Goal: Information Seeking & Learning: Learn about a topic

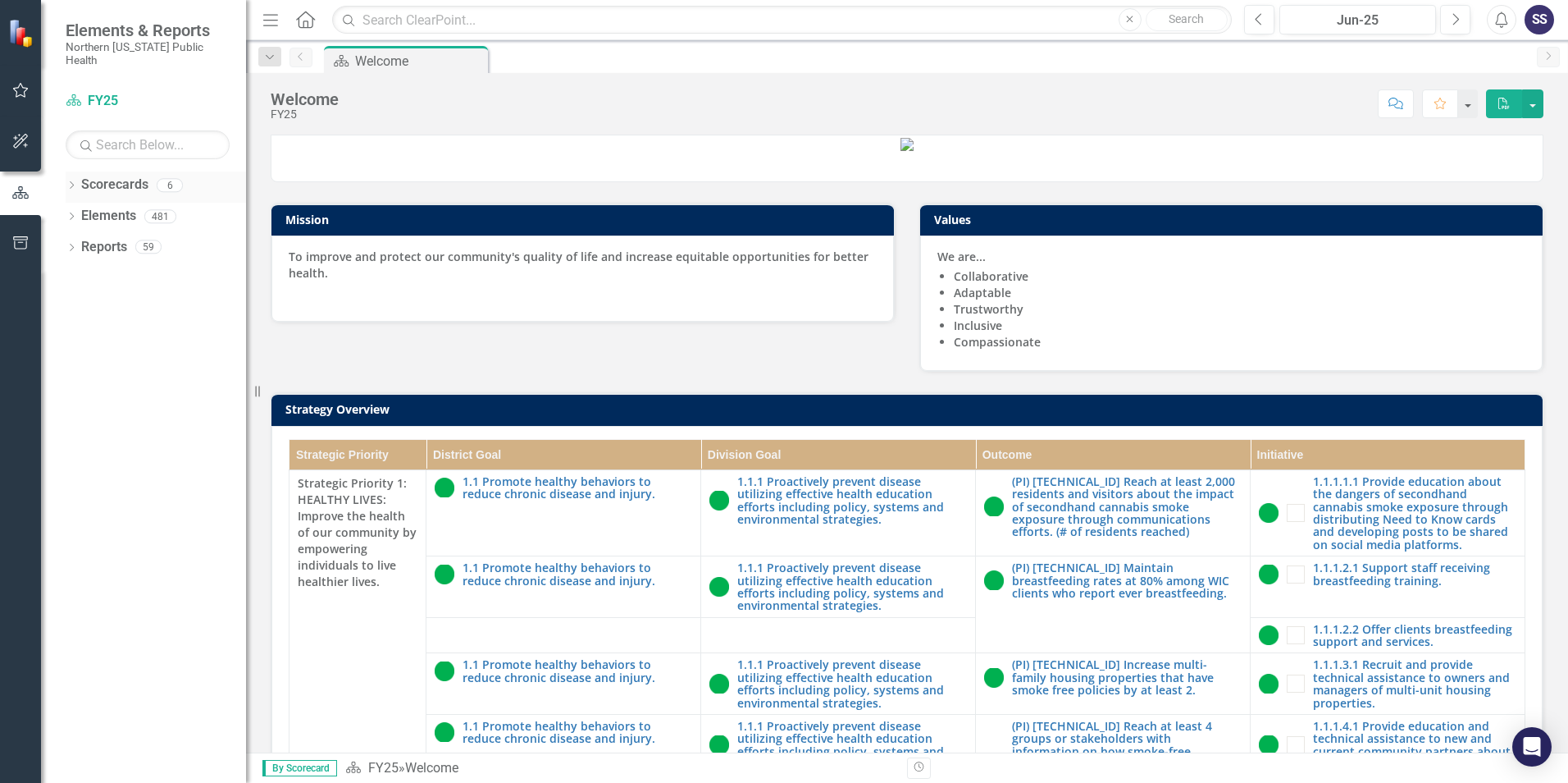
click at [120, 175] on link "Scorecards" at bounding box center [115, 184] width 68 height 19
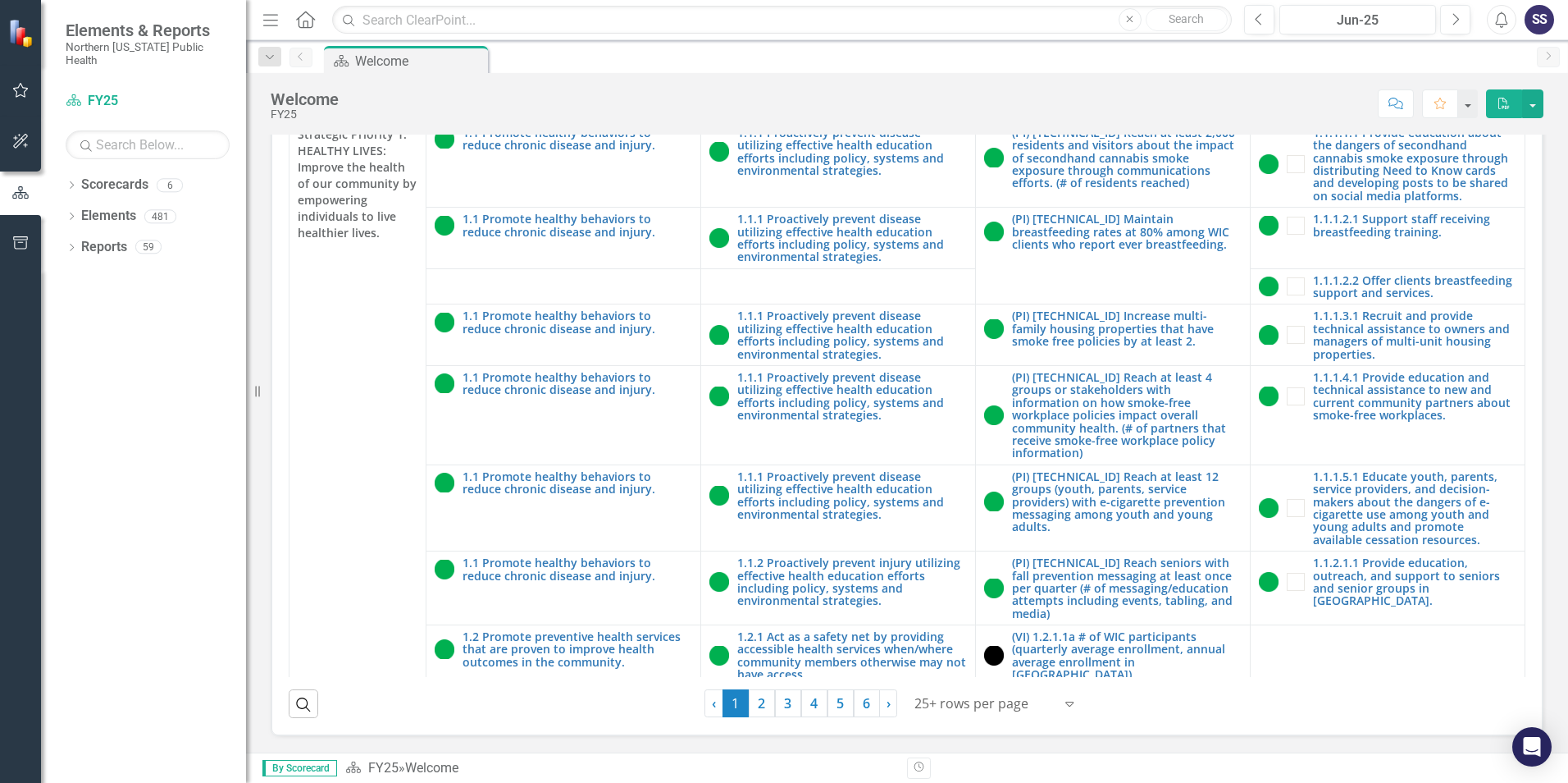
scroll to position [463, 0]
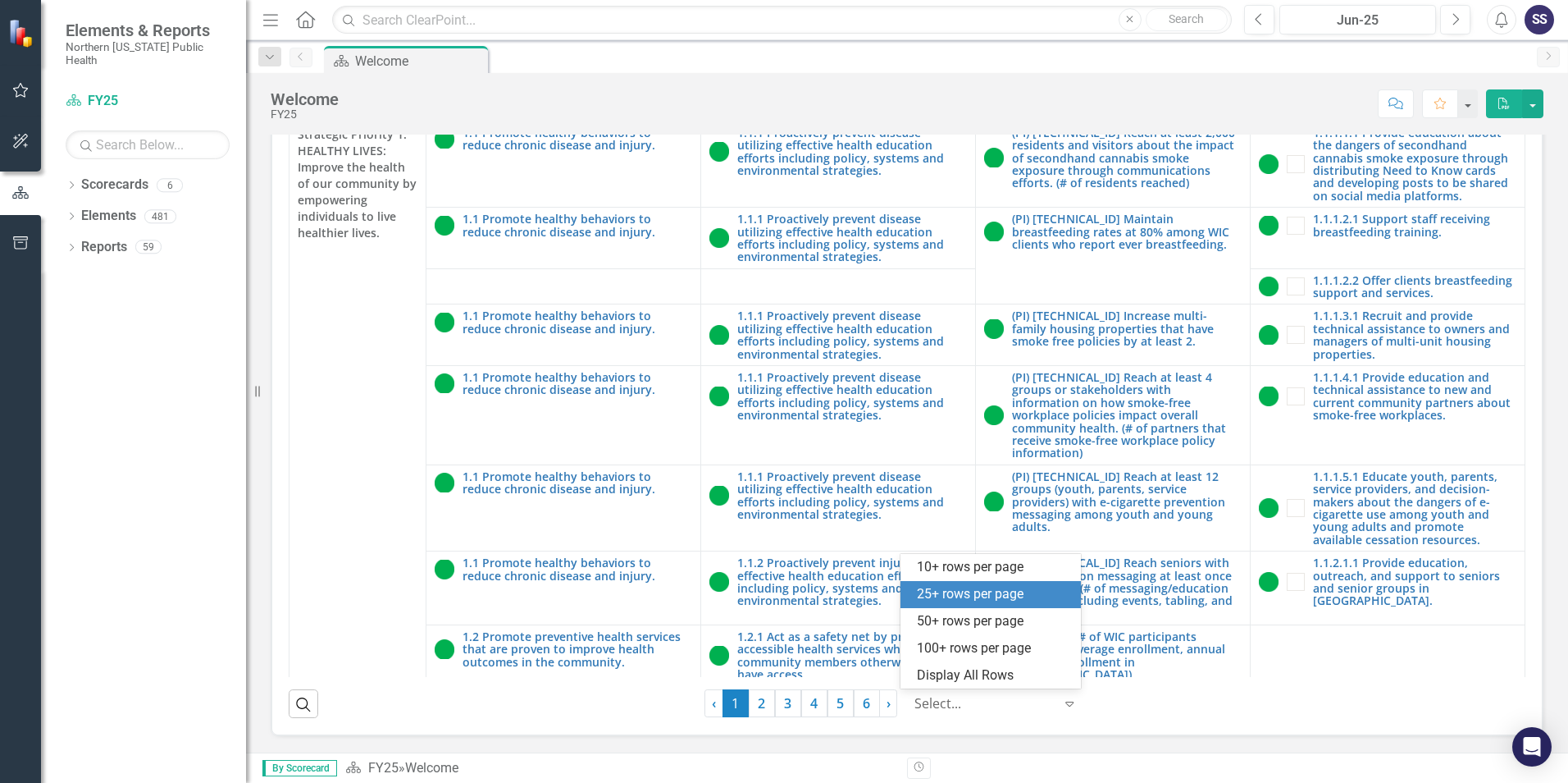
click at [1066, 702] on icon at bounding box center [1070, 703] width 8 height 5
click at [1009, 624] on div "50+ rows per page" at bounding box center [994, 621] width 154 height 19
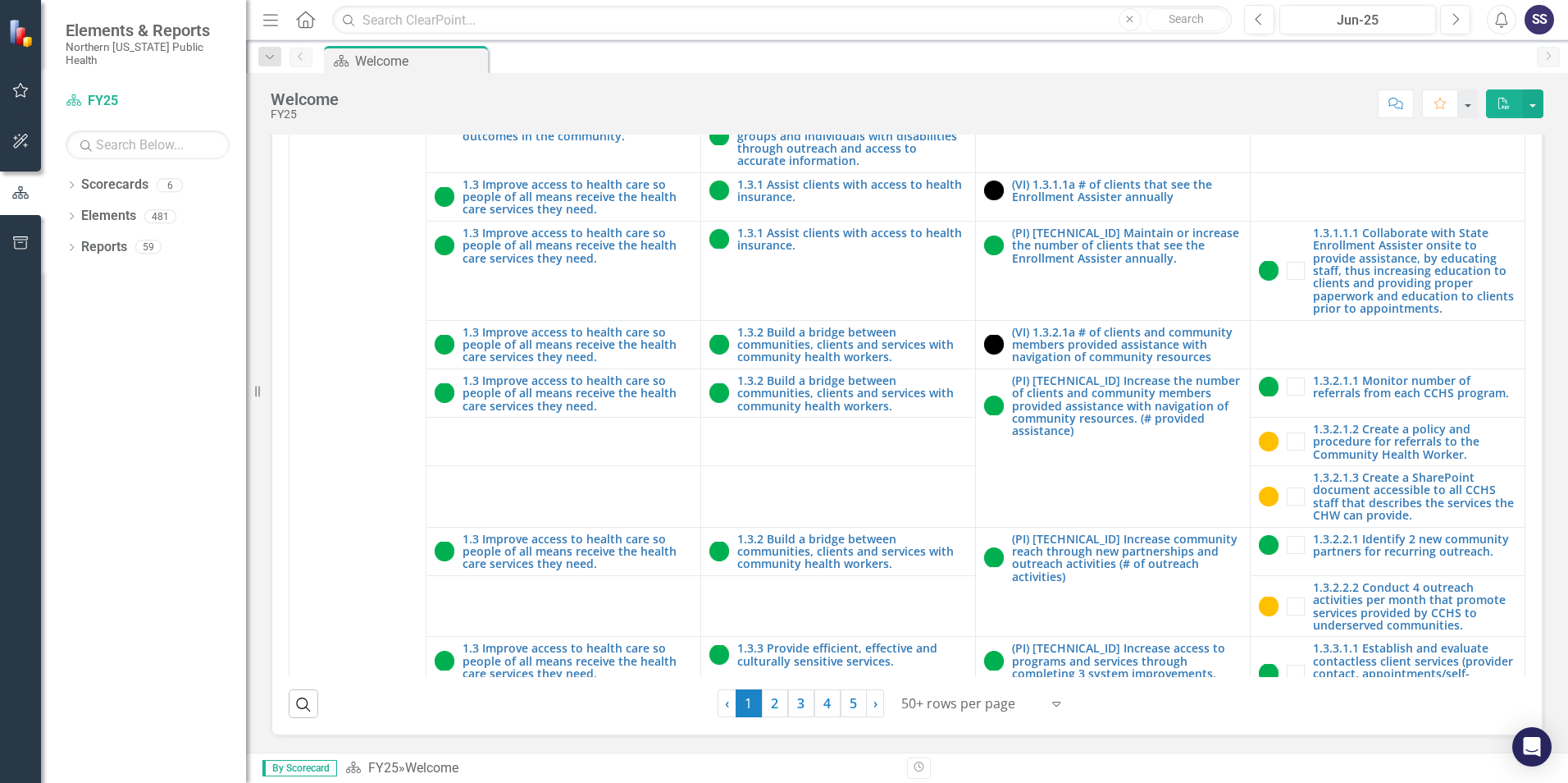
scroll to position [2470, 0]
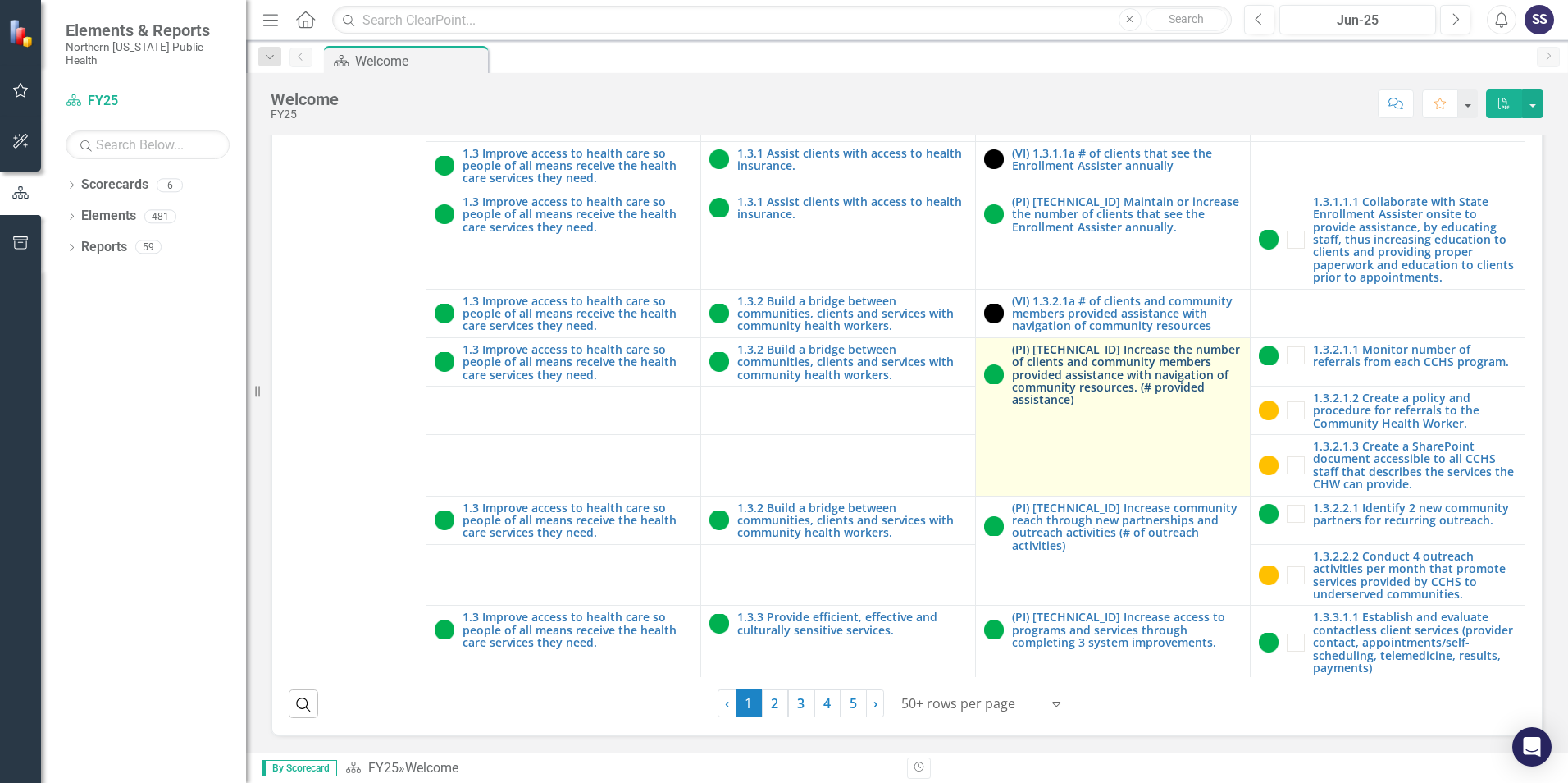
click at [1066, 343] on link "(PI) [TECHNICAL_ID] Increase the number of clients and community members provid…" at bounding box center [1126, 374] width 230 height 63
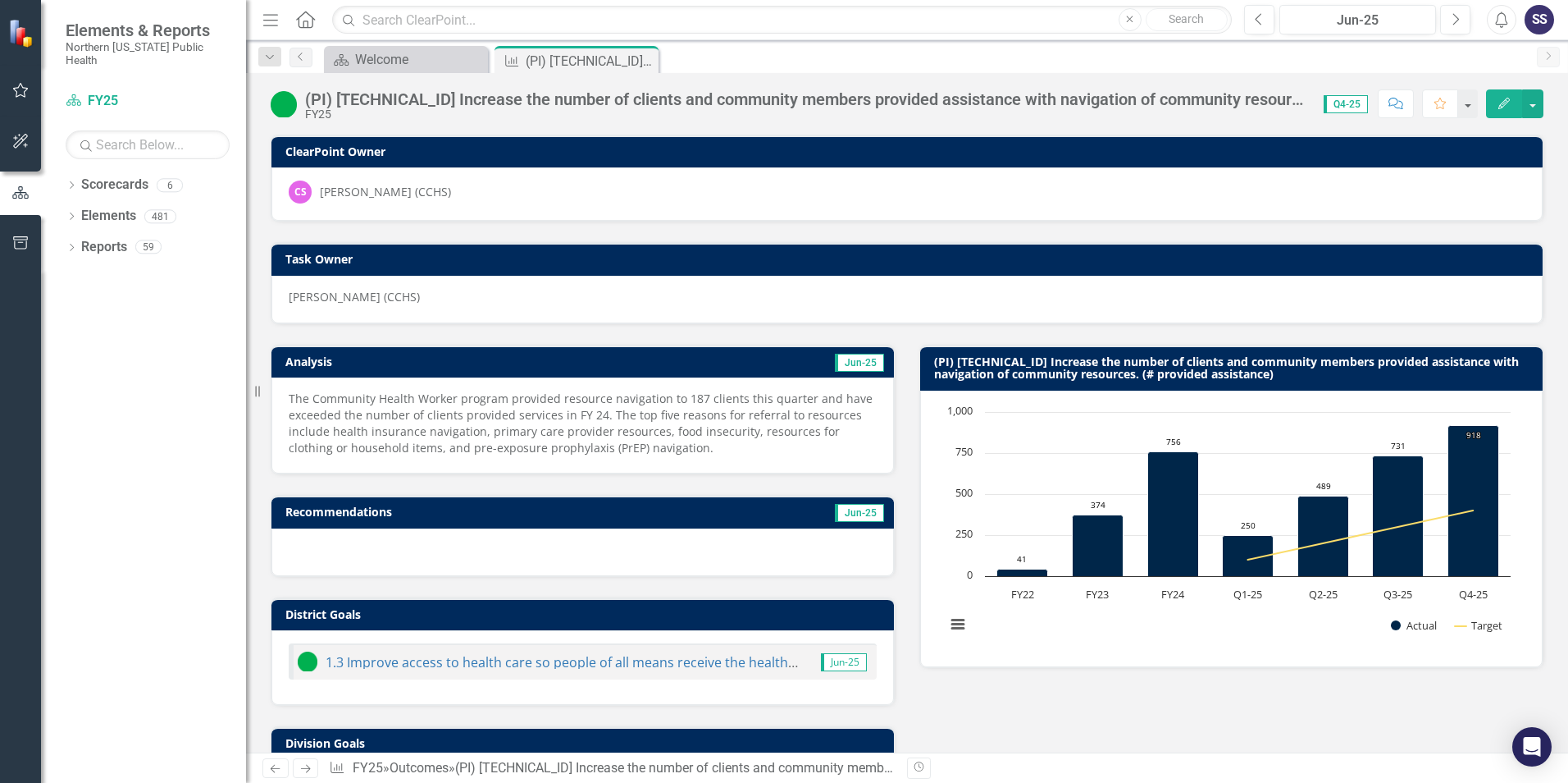
click at [531, 414] on p "The Community Health Worker program provided resource navigation to 187 clients…" at bounding box center [582, 423] width 588 height 66
drag, startPoint x: 668, startPoint y: 448, endPoint x: 381, endPoint y: 413, distance: 289.1
click at [432, 438] on p "The Community Health Worker program provided resource navigation to 187 clients…" at bounding box center [582, 423] width 588 height 66
drag, startPoint x: 288, startPoint y: 399, endPoint x: 489, endPoint y: 438, distance: 204.7
click at [489, 438] on div "The Community Health Worker program provided resource navigation to 187 clients…" at bounding box center [583, 425] width 623 height 96
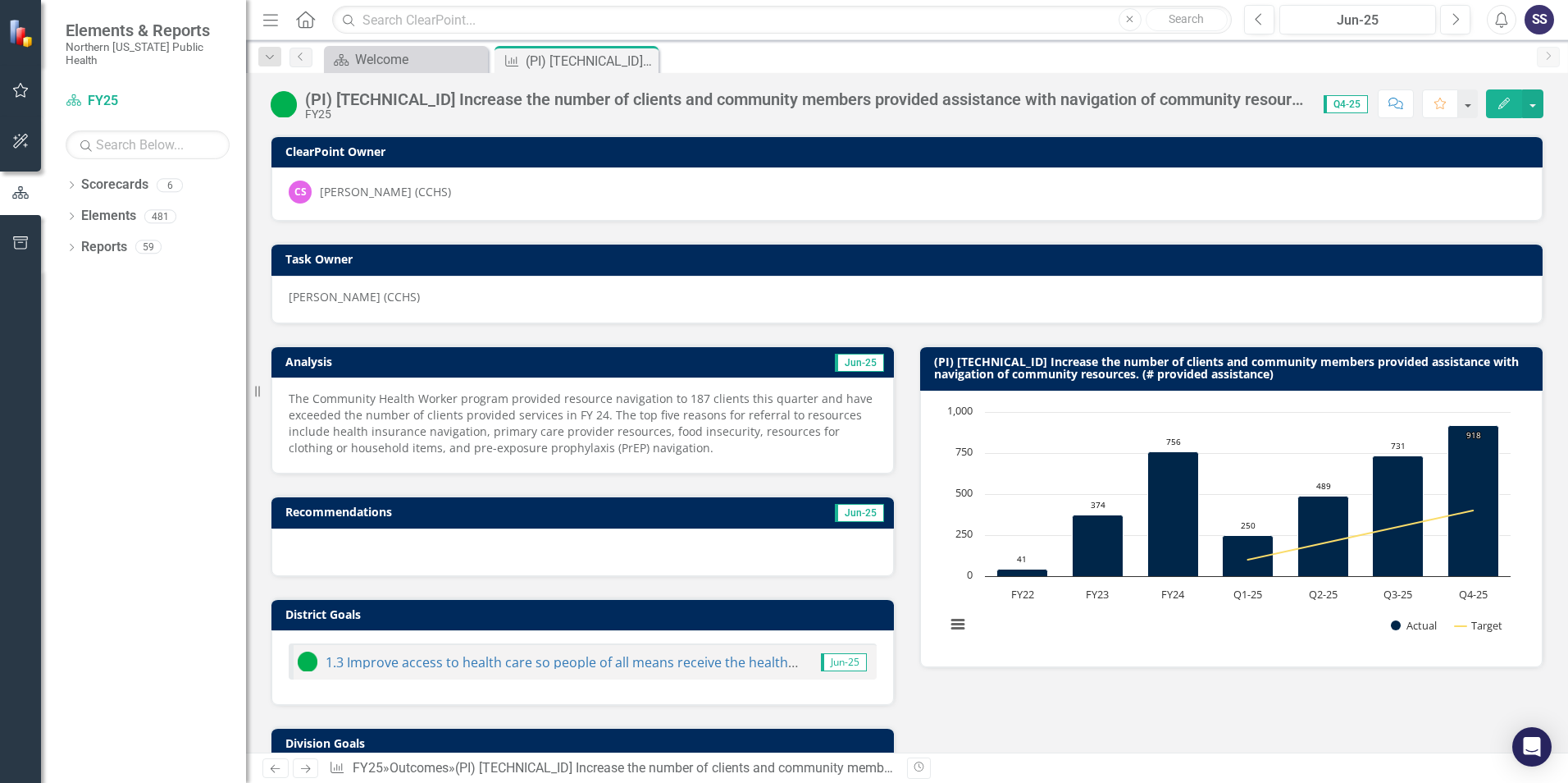
drag, startPoint x: 500, startPoint y: 418, endPoint x: 423, endPoint y: 456, distance: 85.9
click at [423, 456] on p "The Community Health Worker program provided resource navigation to 187 clients…" at bounding box center [582, 423] width 588 height 66
drag, startPoint x: 288, startPoint y: 398, endPoint x: 719, endPoint y: 441, distance: 433.1
click at [719, 441] on div "The Community Health Worker program provided resource navigation to 187 clients…" at bounding box center [583, 425] width 623 height 96
click at [1469, 105] on button "button" at bounding box center [1467, 103] width 21 height 29
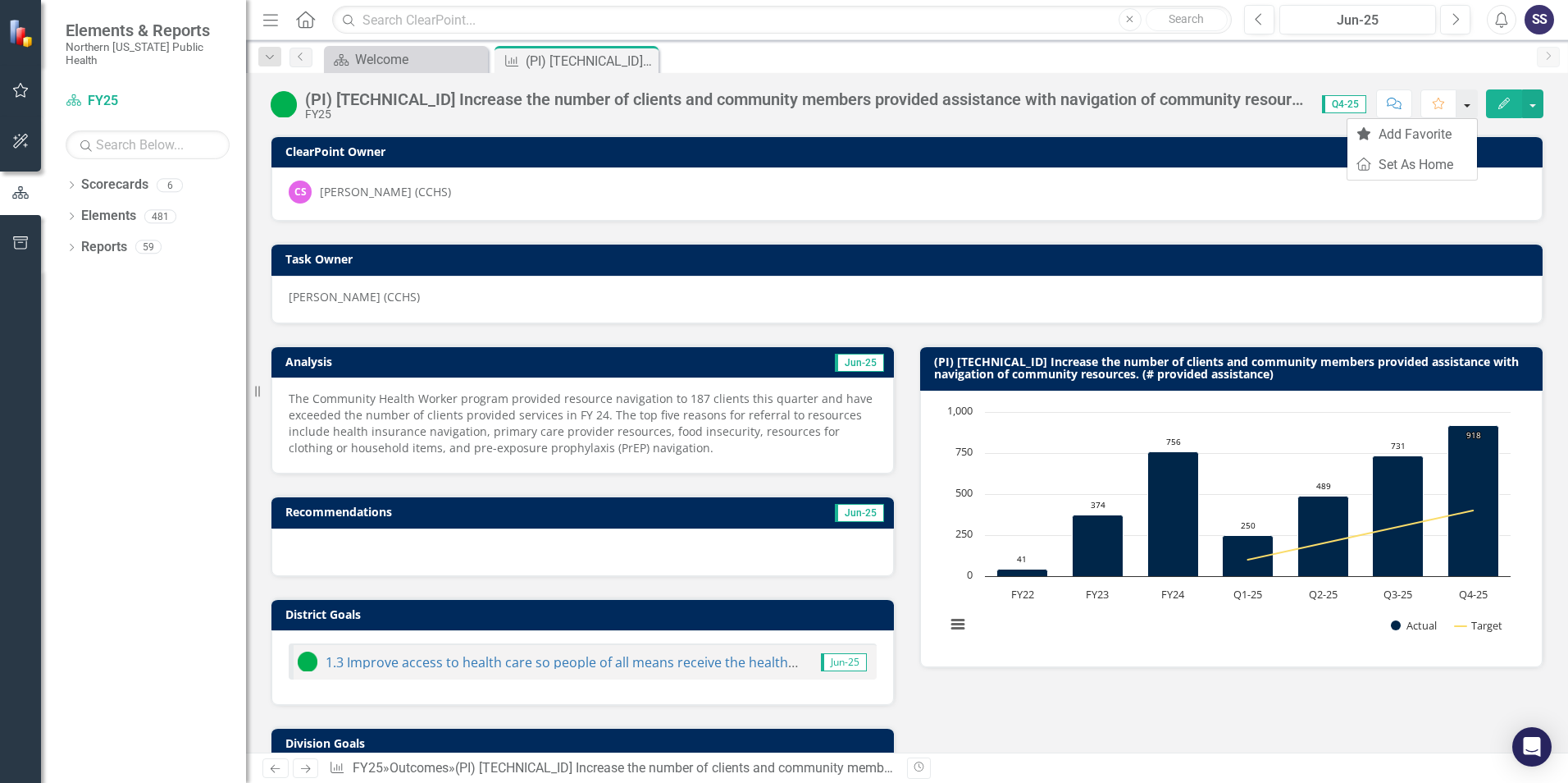
click at [1469, 105] on button "button" at bounding box center [1467, 103] width 21 height 29
click at [1441, 102] on icon "Favorite" at bounding box center [1440, 103] width 15 height 12
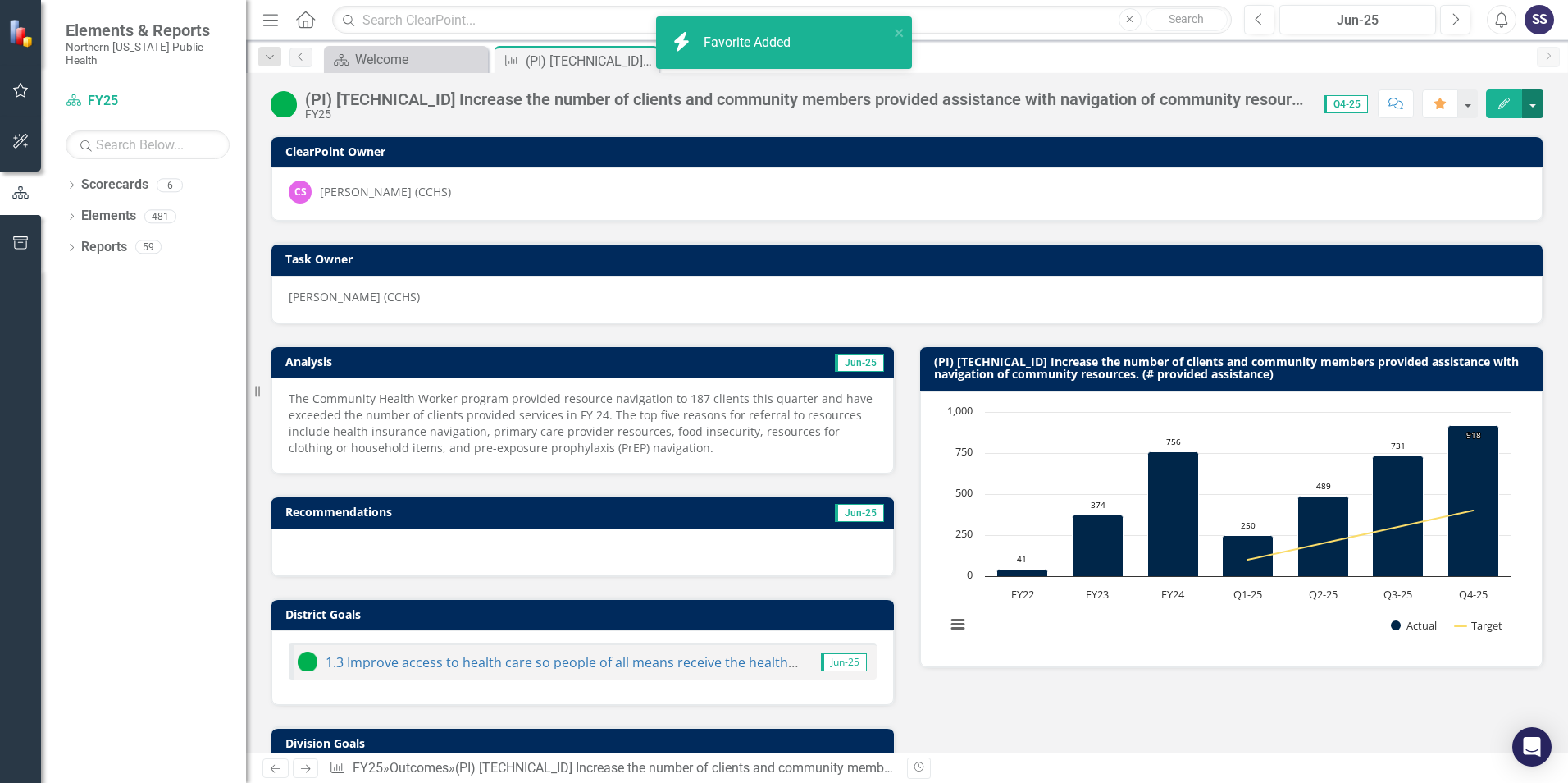
click at [1534, 106] on button "button" at bounding box center [1532, 103] width 21 height 29
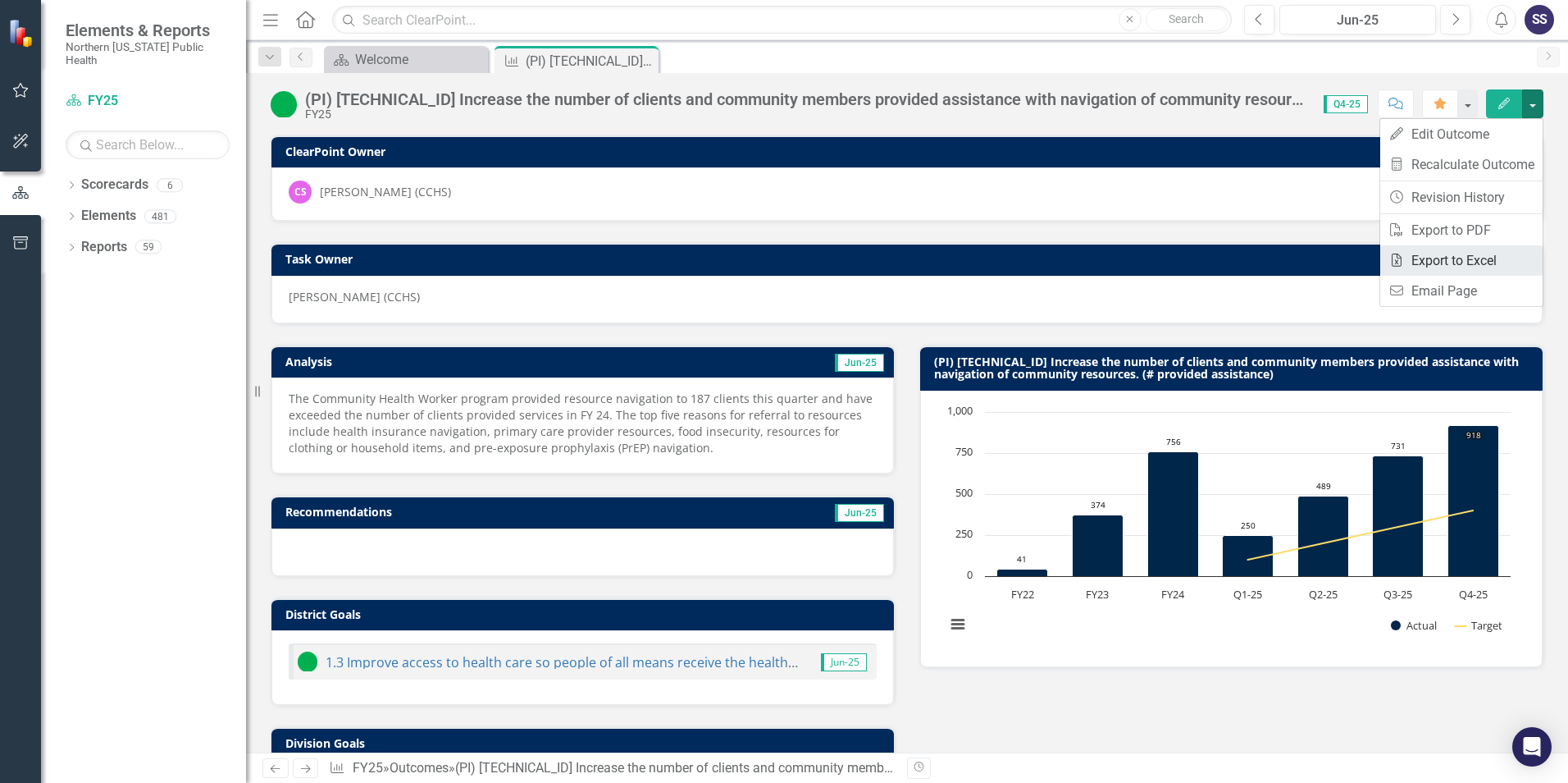
click at [1480, 263] on link "Excel Export to Excel" at bounding box center [1462, 261] width 162 height 31
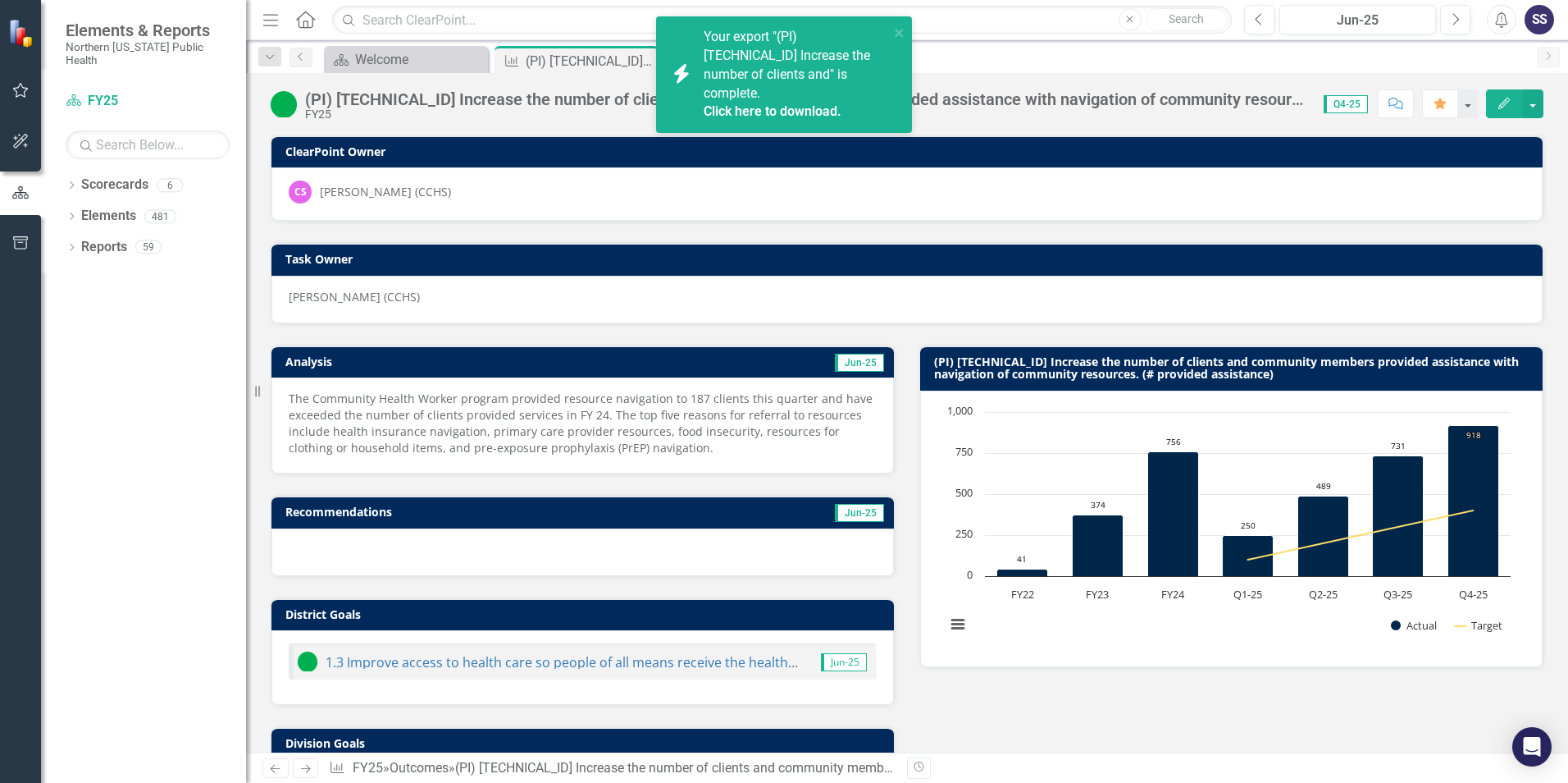
click at [745, 103] on link "Click here to download." at bounding box center [772, 111] width 138 height 16
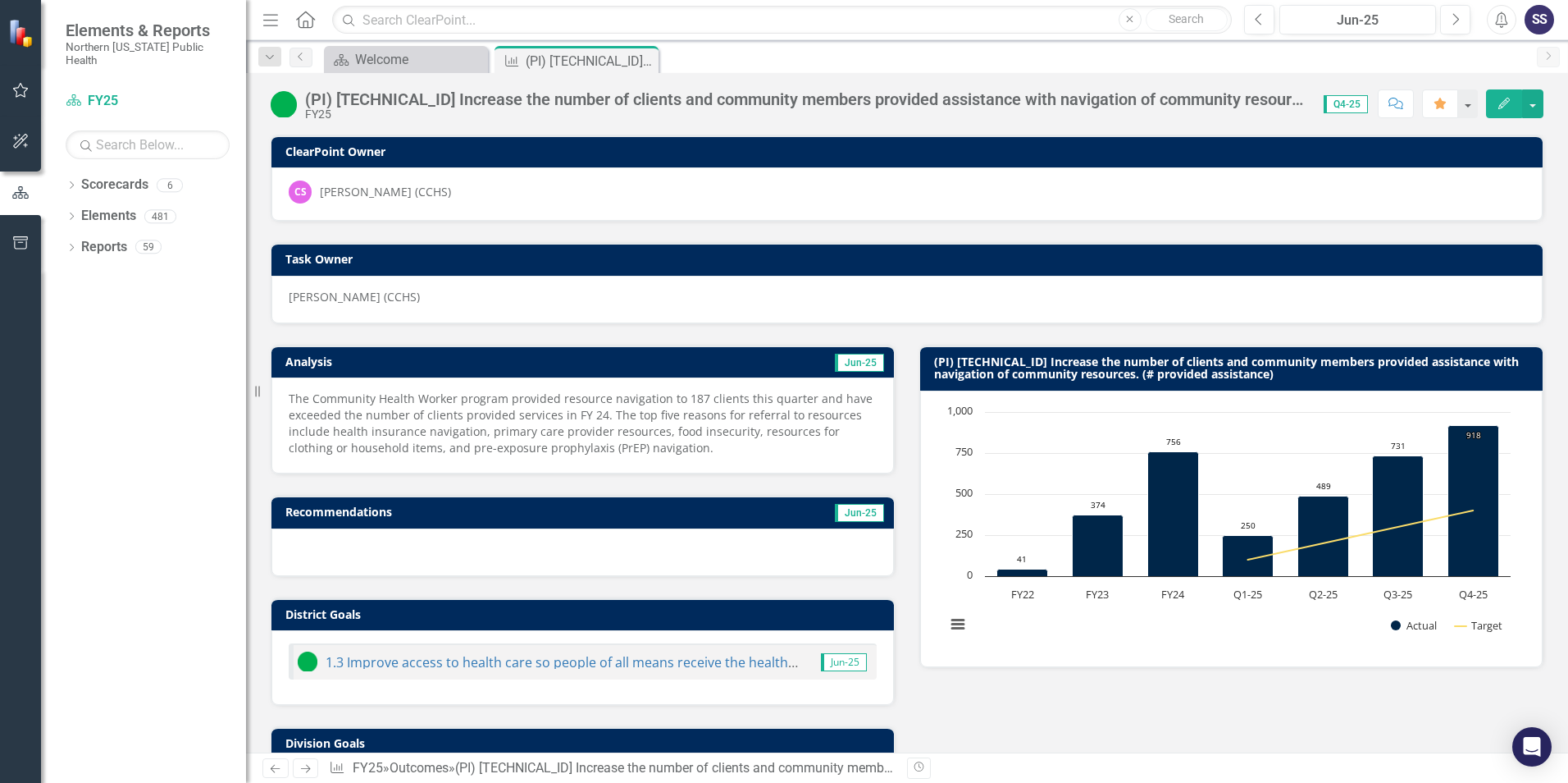
click at [570, 383] on div "The Community Health Worker program provided resource navigation to 187 clients…" at bounding box center [583, 425] width 623 height 96
click at [1537, 104] on button "button" at bounding box center [1532, 103] width 21 height 29
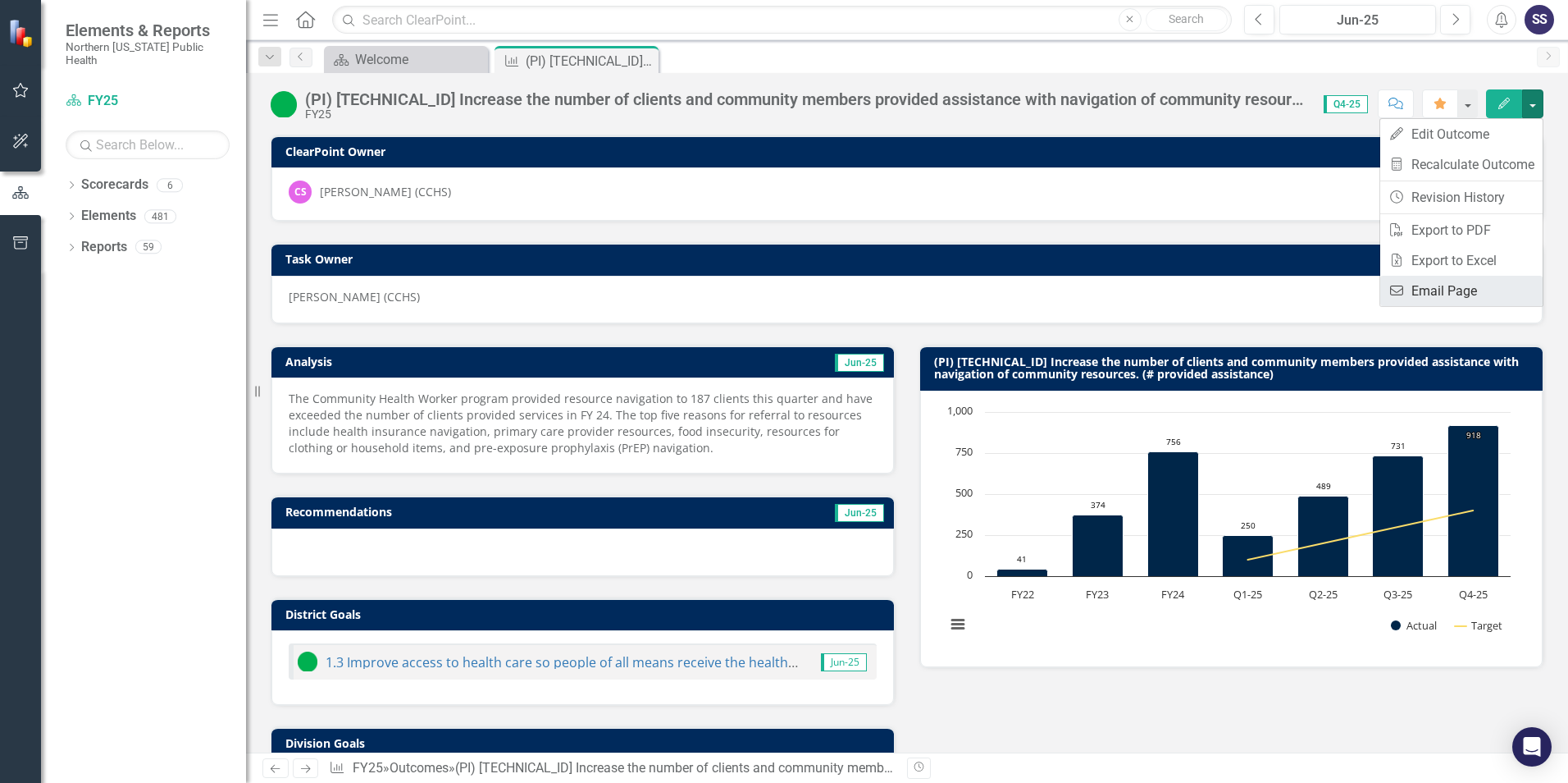
click at [1459, 292] on link "Email Email Page" at bounding box center [1462, 291] width 162 height 31
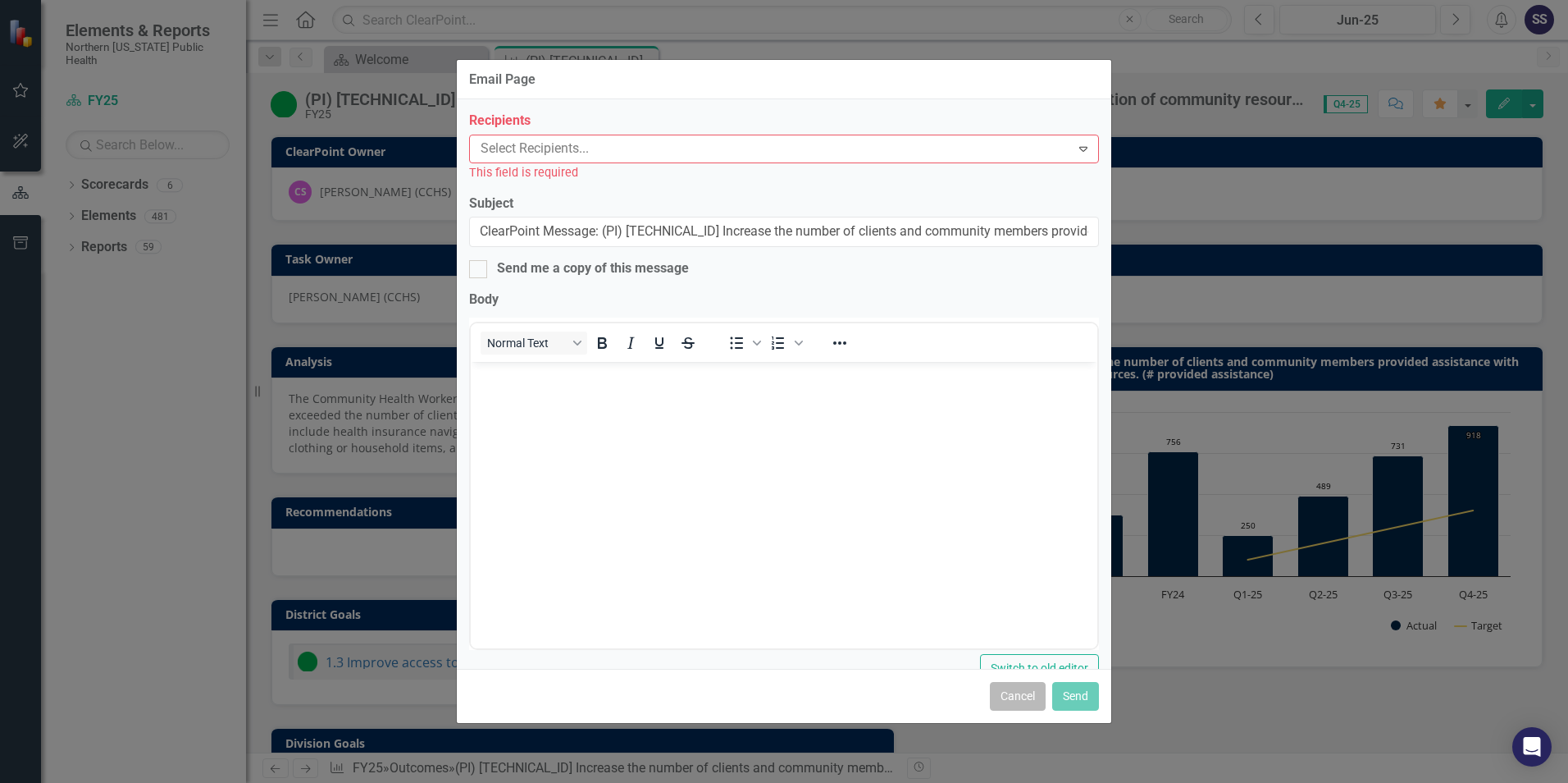
click at [1022, 691] on button "Cancel" at bounding box center [1018, 695] width 56 height 29
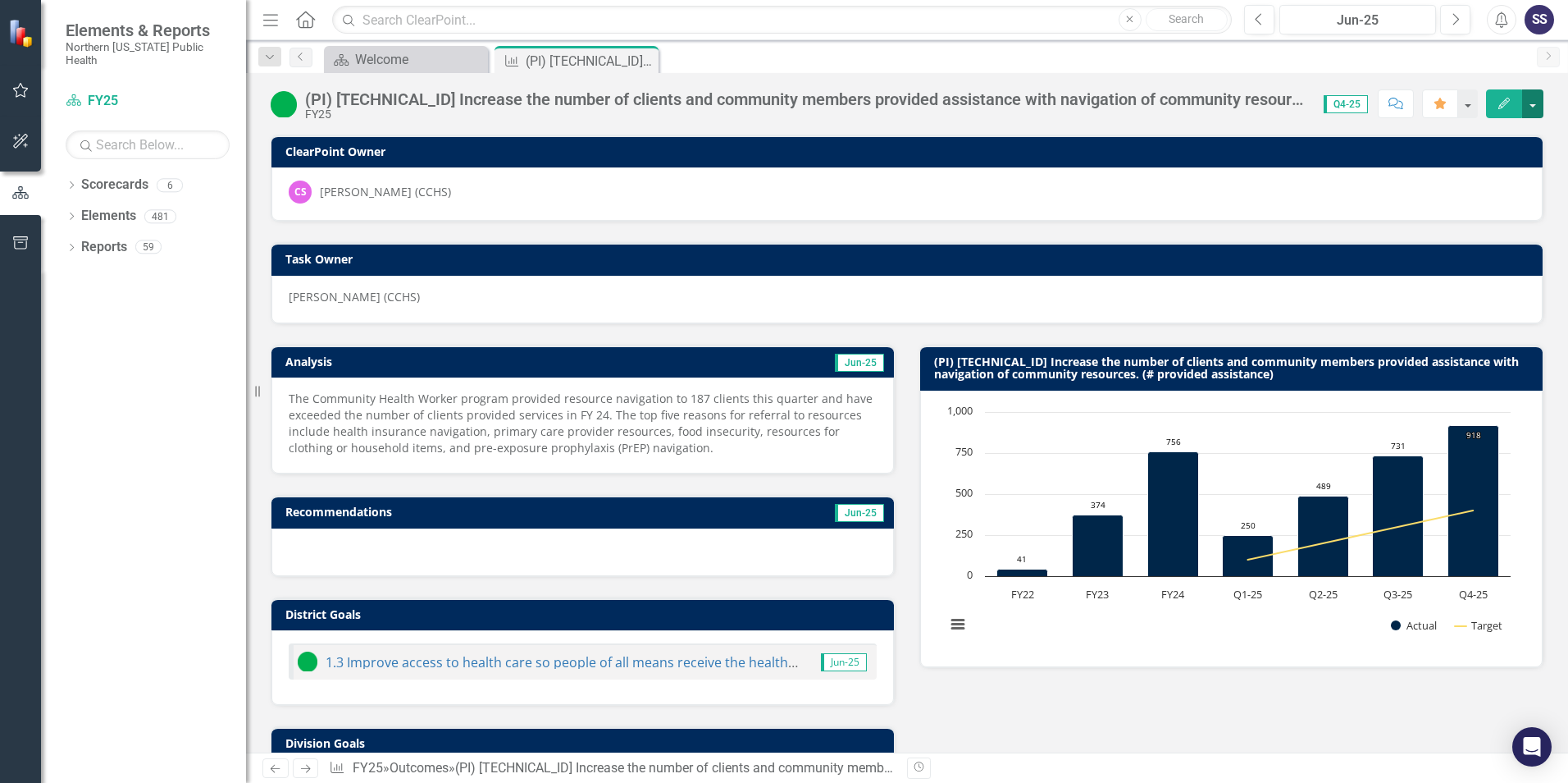
click at [1529, 109] on button "button" at bounding box center [1532, 103] width 21 height 29
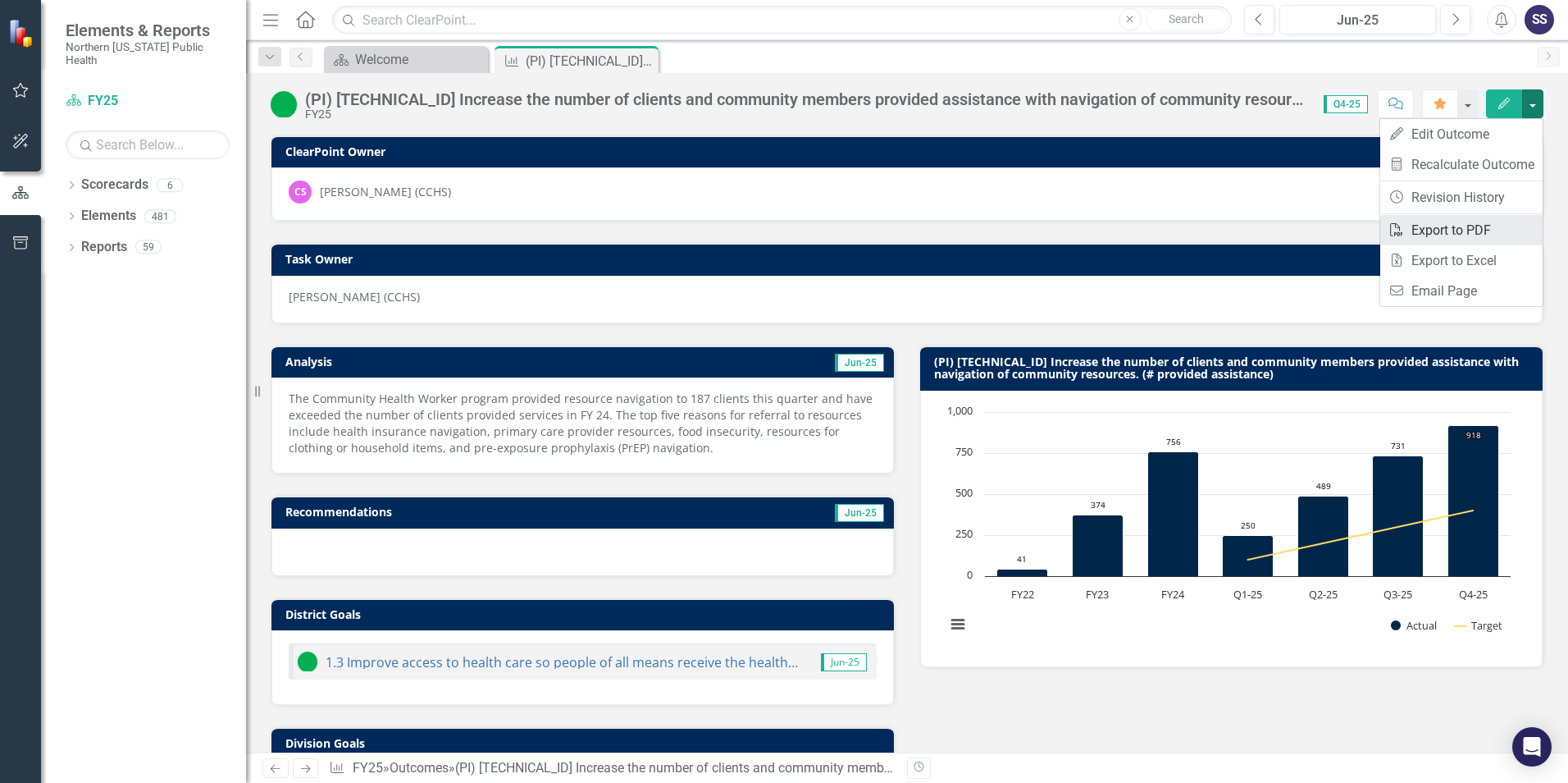
click at [1464, 236] on link "PDF Export to PDF" at bounding box center [1462, 230] width 162 height 31
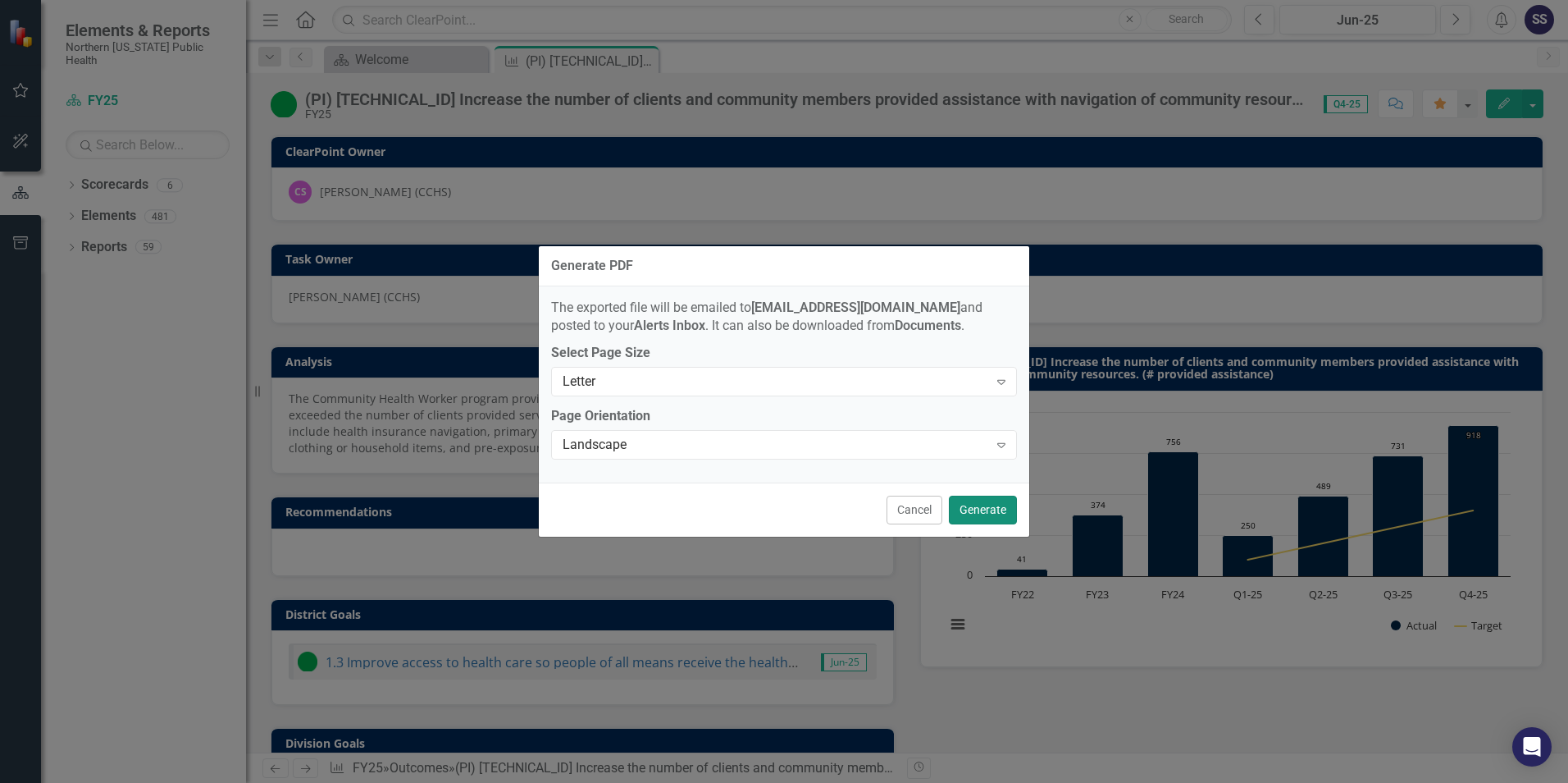
click at [976, 507] on button "Generate" at bounding box center [983, 509] width 68 height 29
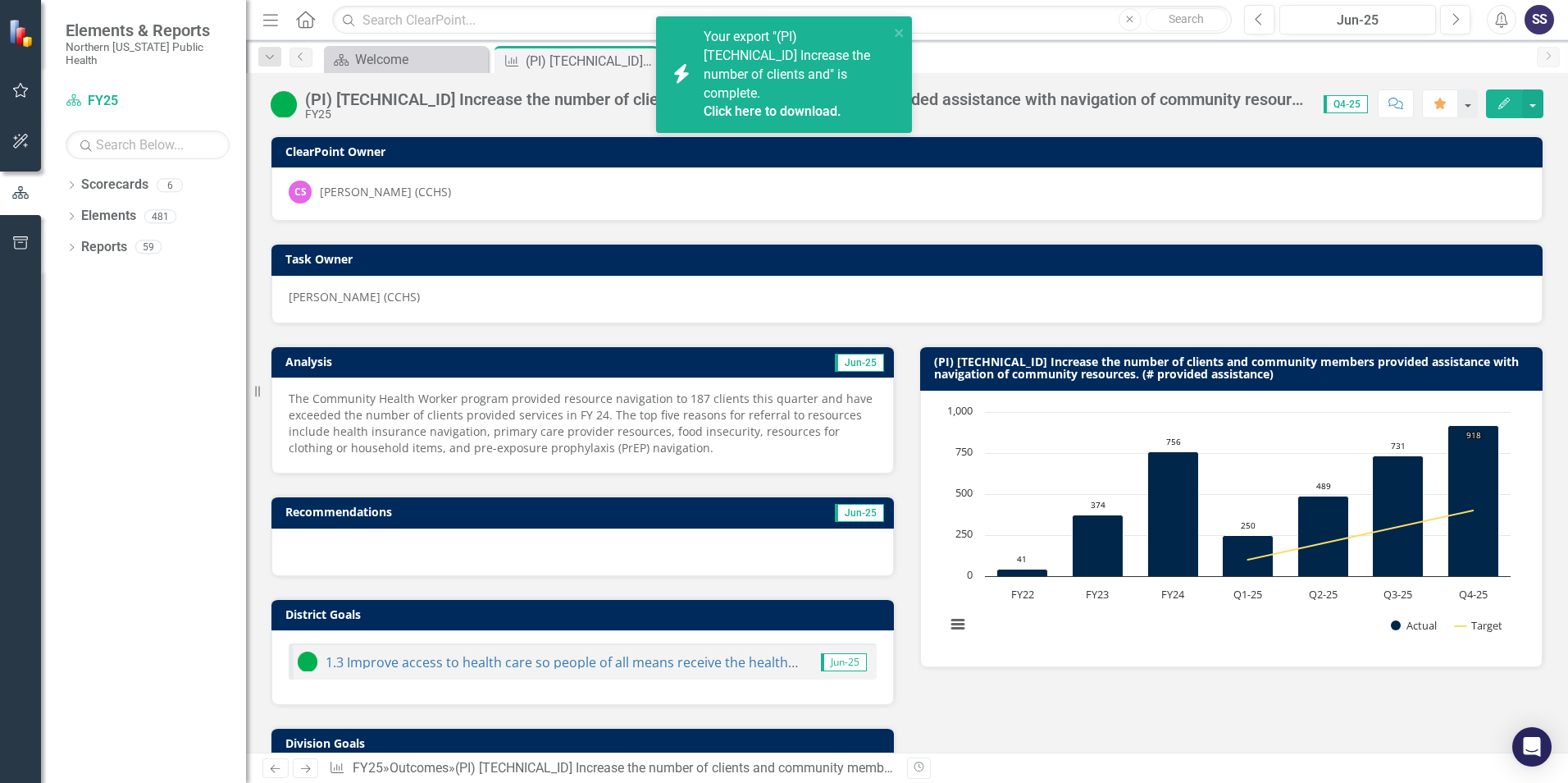
click at [739, 69] on span "Your export "(PI) [TECHNICAL_ID] Increase the number of clients and" is complet…" at bounding box center [794, 75] width 181 height 93
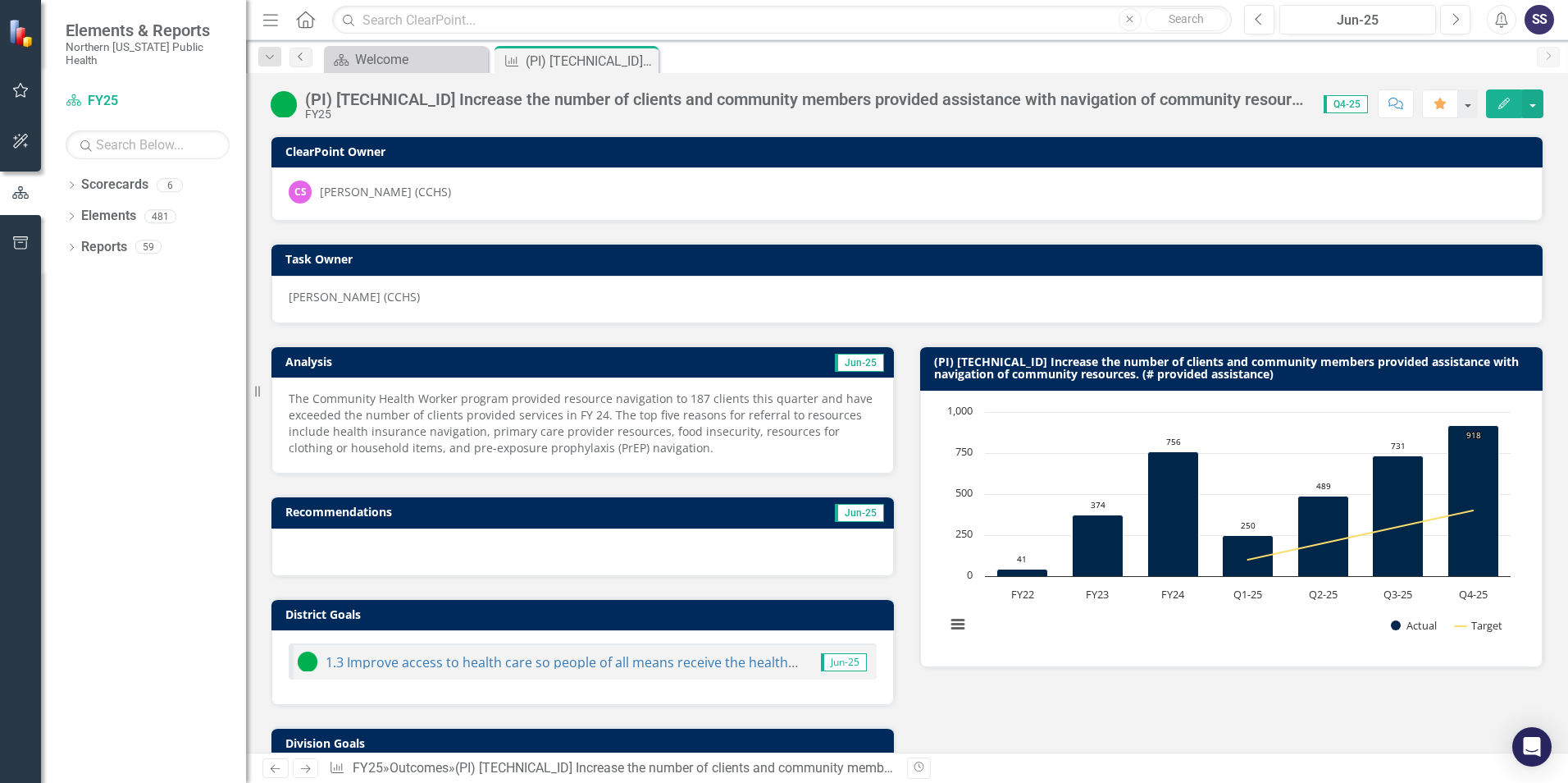
click at [299, 54] on icon "Previous" at bounding box center [300, 57] width 13 height 10
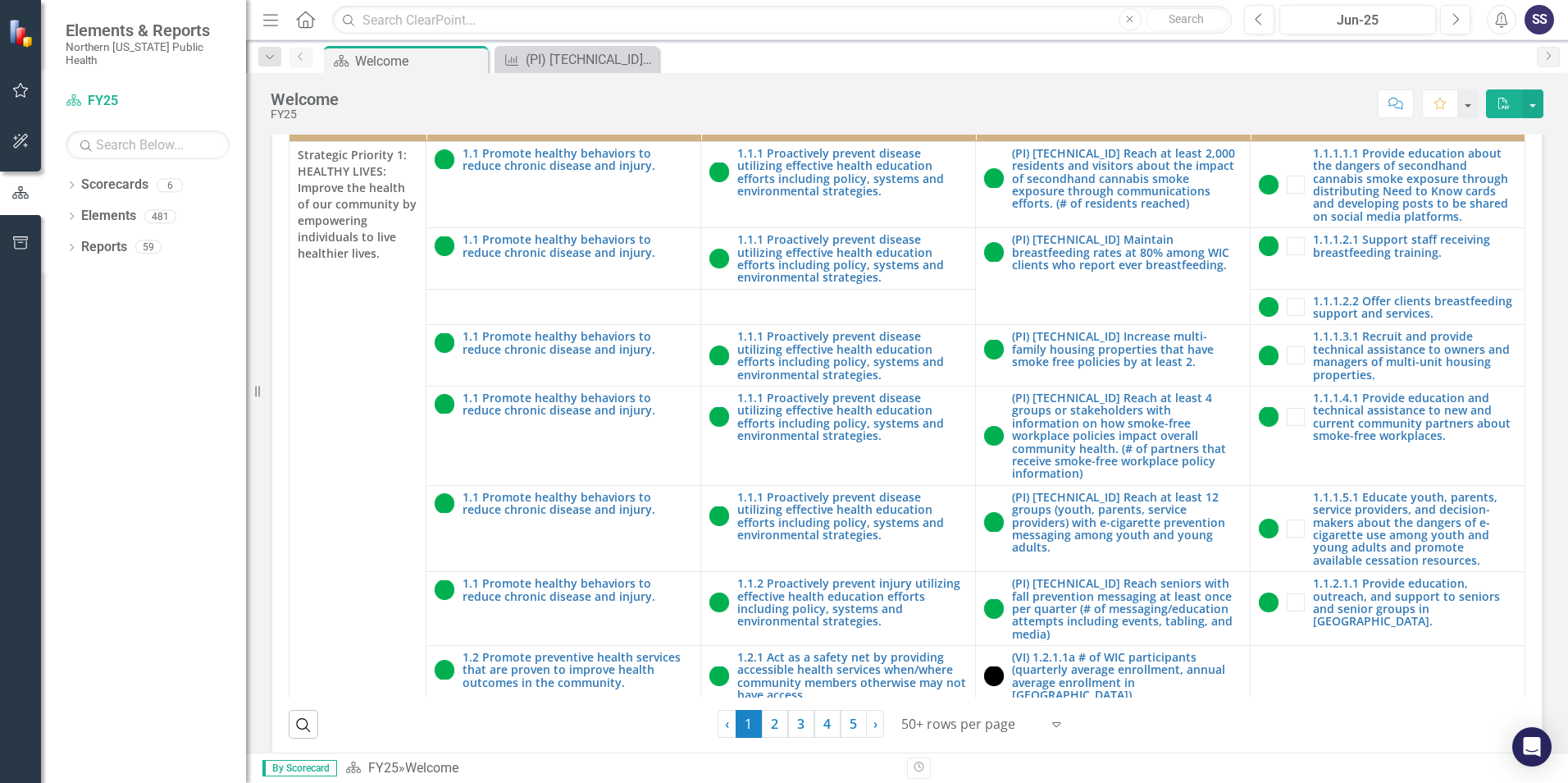
scroll to position [463, 0]
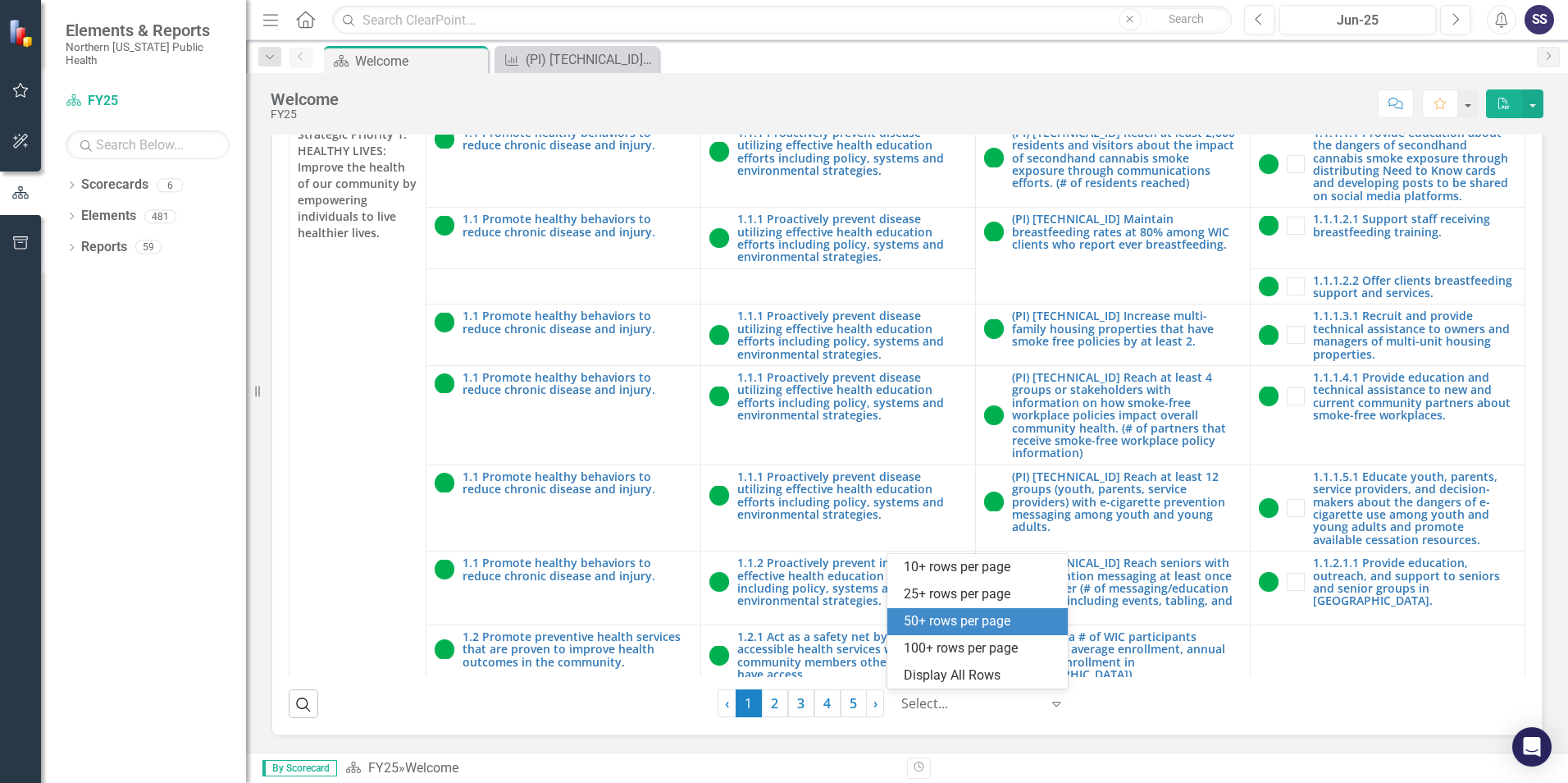
click at [1042, 702] on div "Select..." at bounding box center [971, 703] width 156 height 29
click at [981, 641] on div "100+ rows per page" at bounding box center [981, 648] width 154 height 19
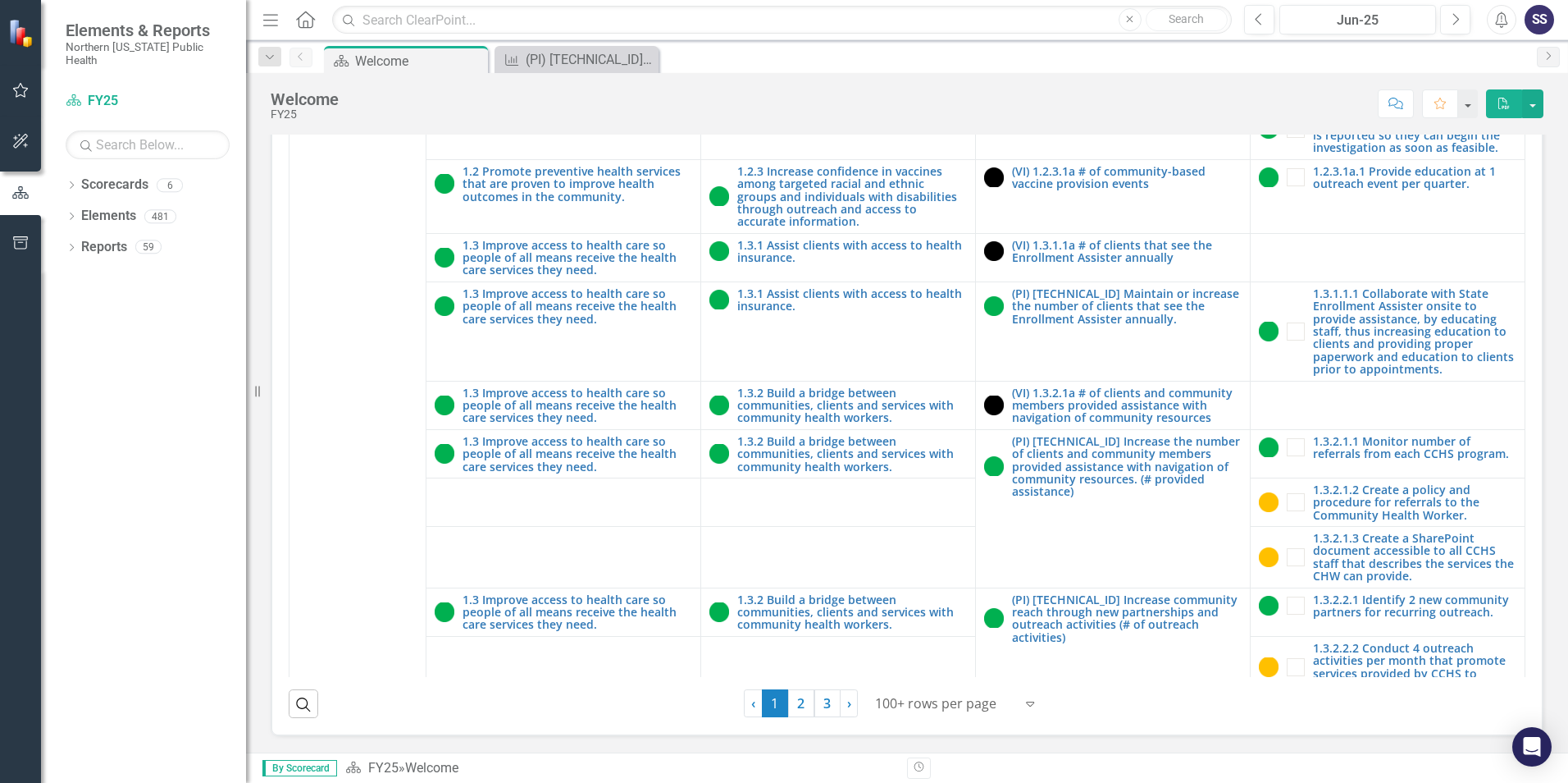
scroll to position [2460, 0]
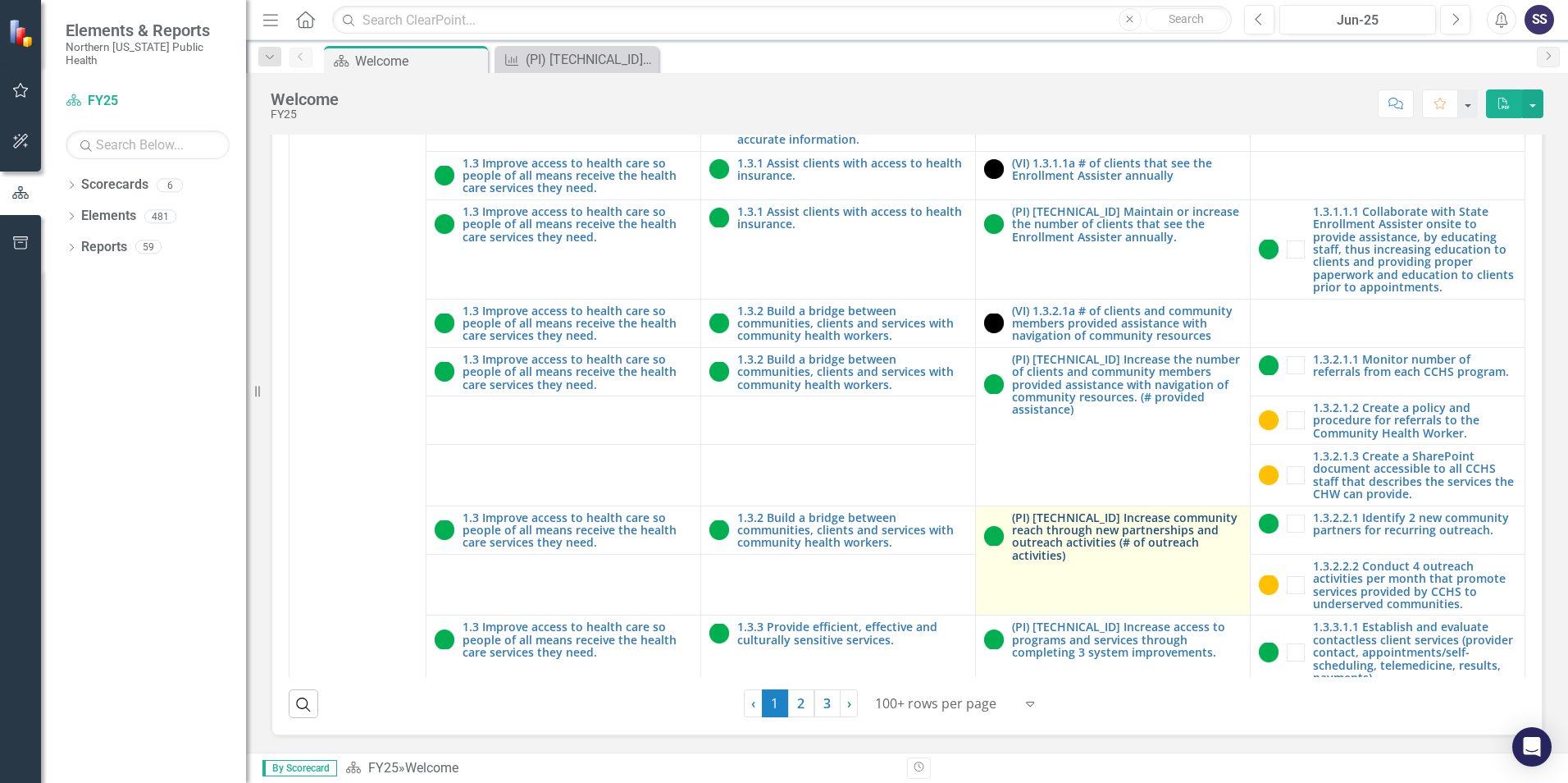
click at [1085, 511] on link "(PI) [TECHNICAL_ID] Increase community reach through new partnerships and outre…" at bounding box center [1126, 536] width 230 height 51
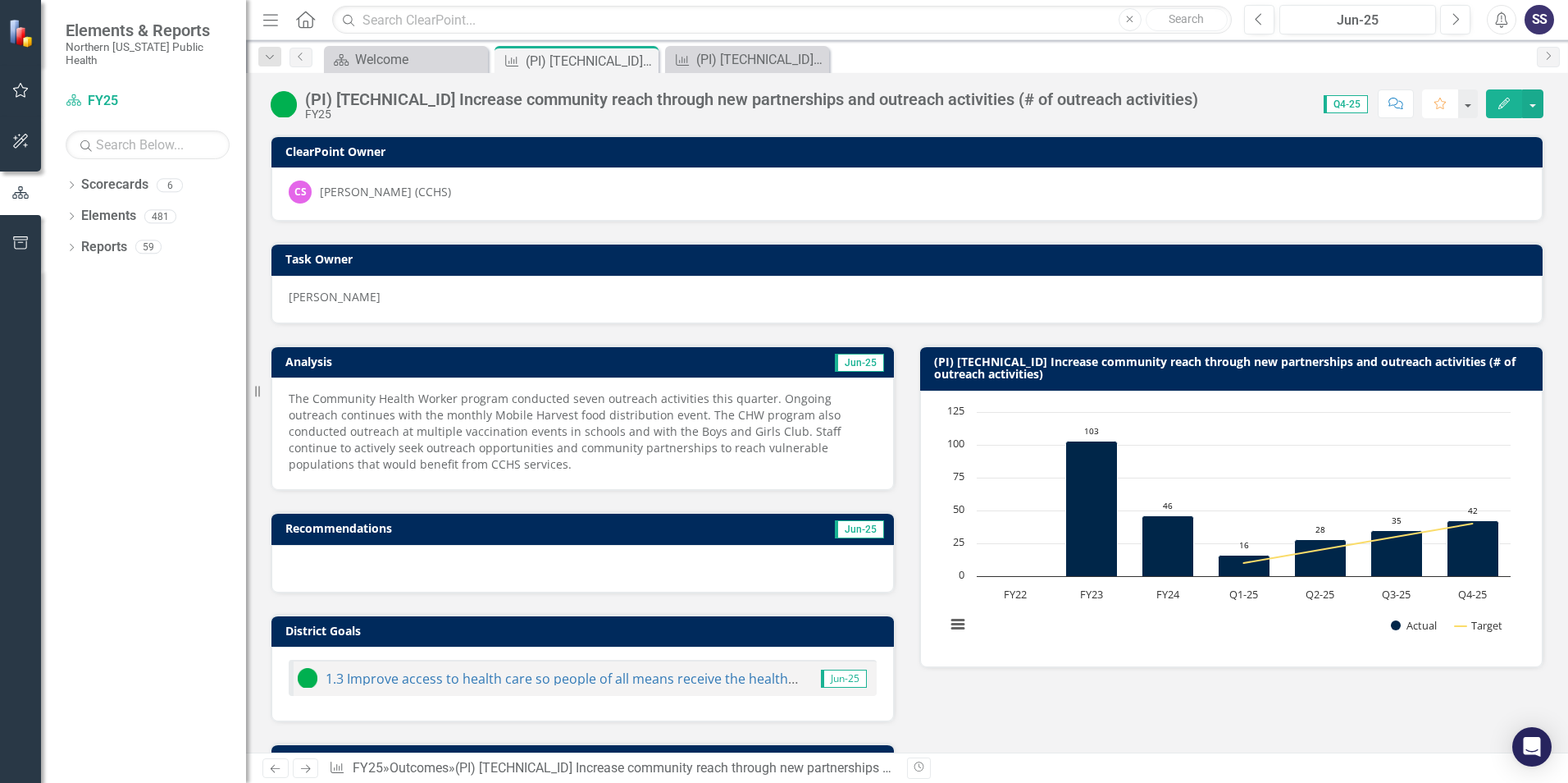
click at [1442, 100] on icon "button" at bounding box center [1441, 103] width 12 height 12
click at [297, 60] on icon "Previous" at bounding box center [300, 57] width 13 height 10
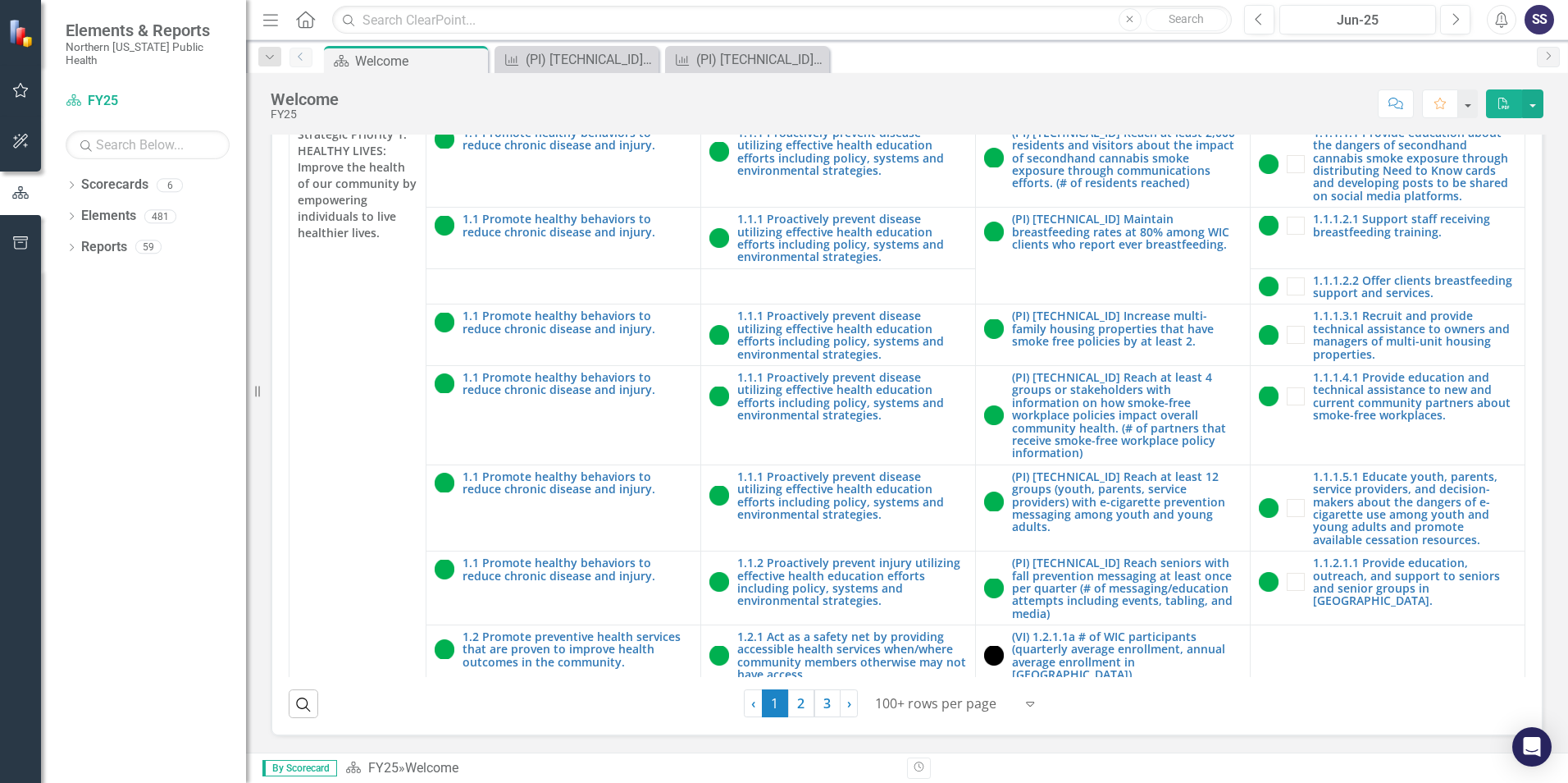
scroll to position [463, 0]
click at [1026, 703] on icon "Expand" at bounding box center [1030, 702] width 16 height 13
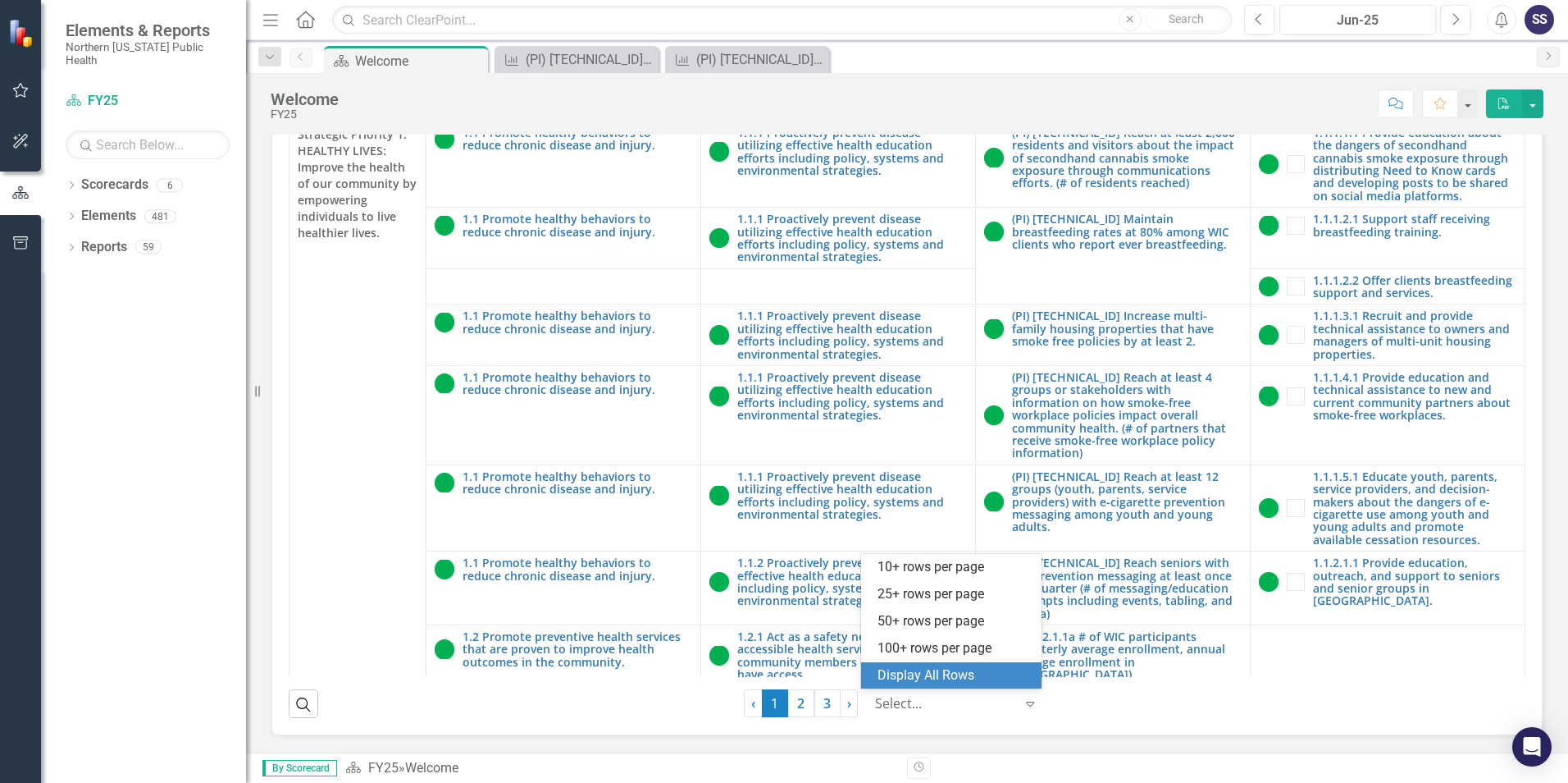
click at [993, 680] on div "Display All Rows" at bounding box center [954, 675] width 154 height 19
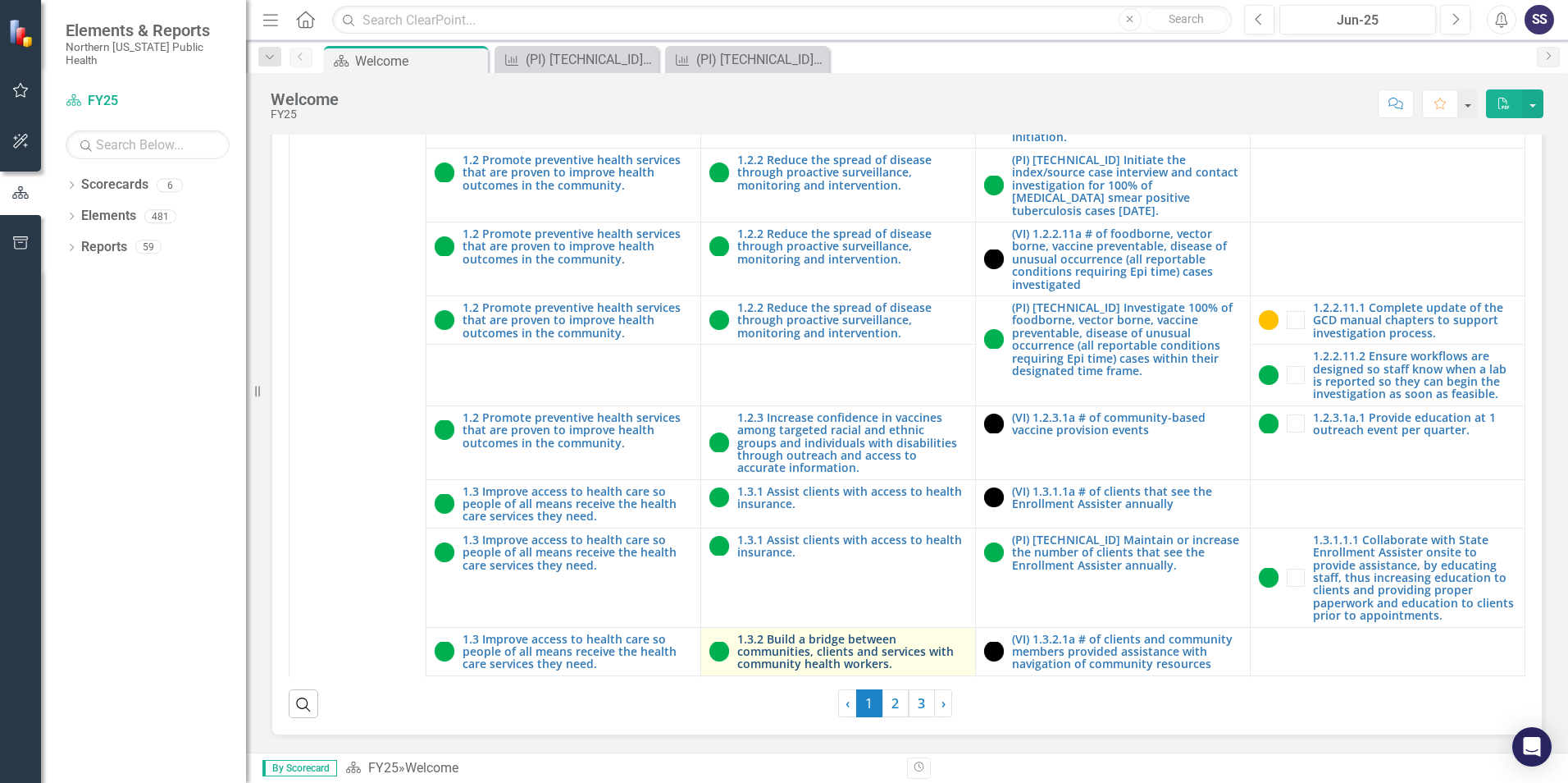
scroll to position [2297, 0]
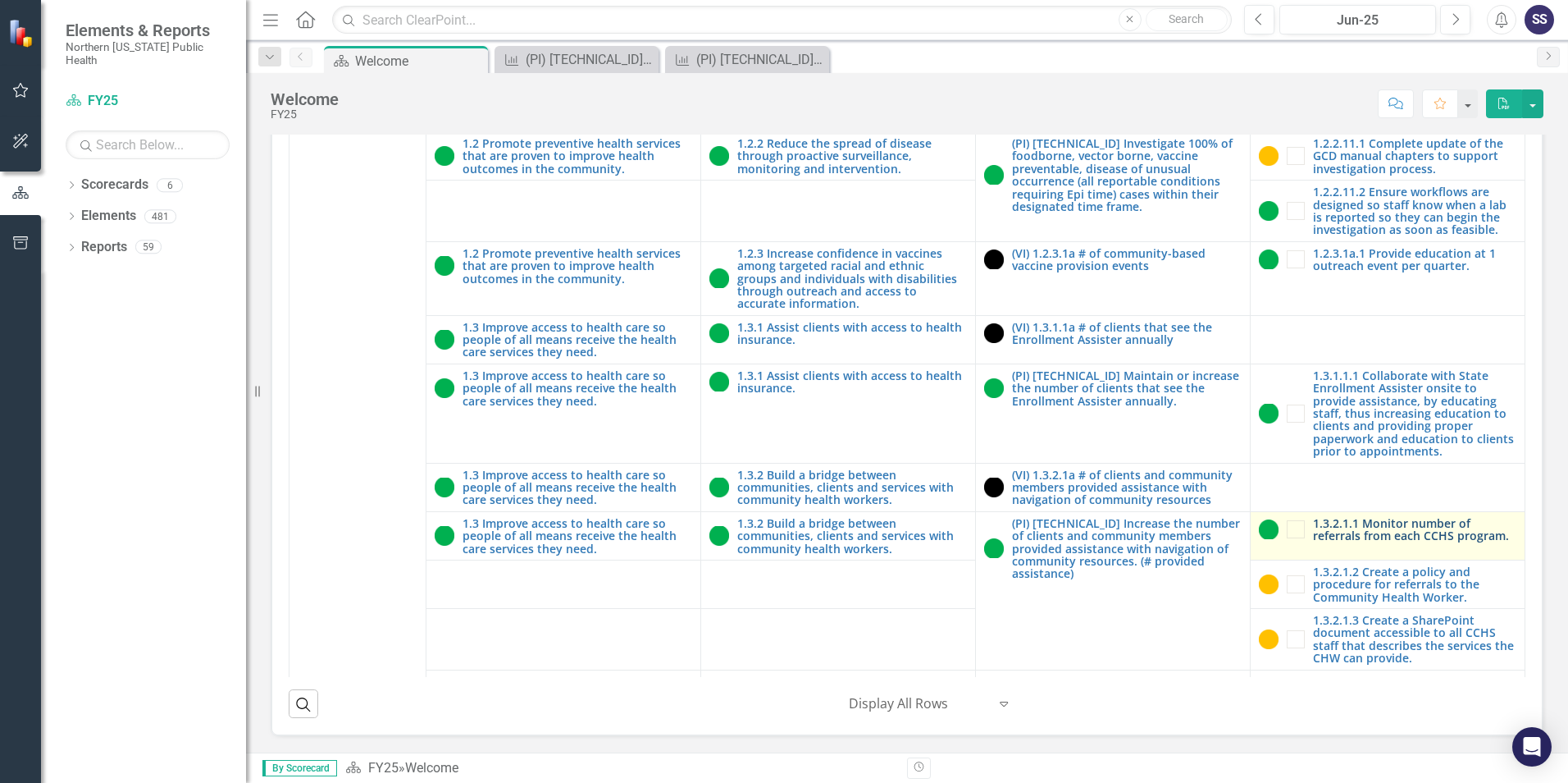
click at [1365, 516] on link "1.3.2.1.1 Monitor number of referrals from each CCHS program." at bounding box center [1415, 529] width 203 height 26
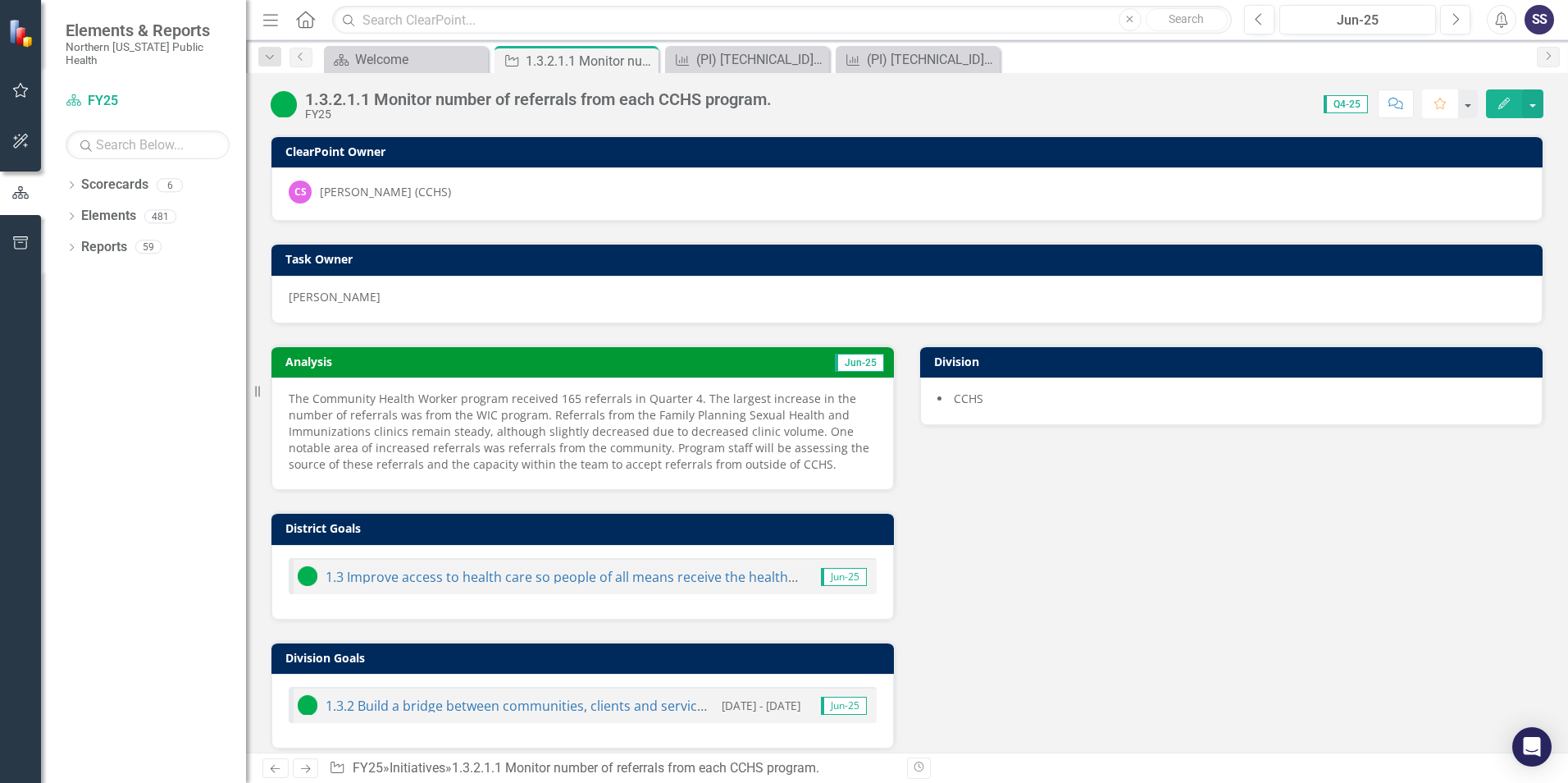
click at [1440, 103] on icon "Favorite" at bounding box center [1440, 103] width 15 height 12
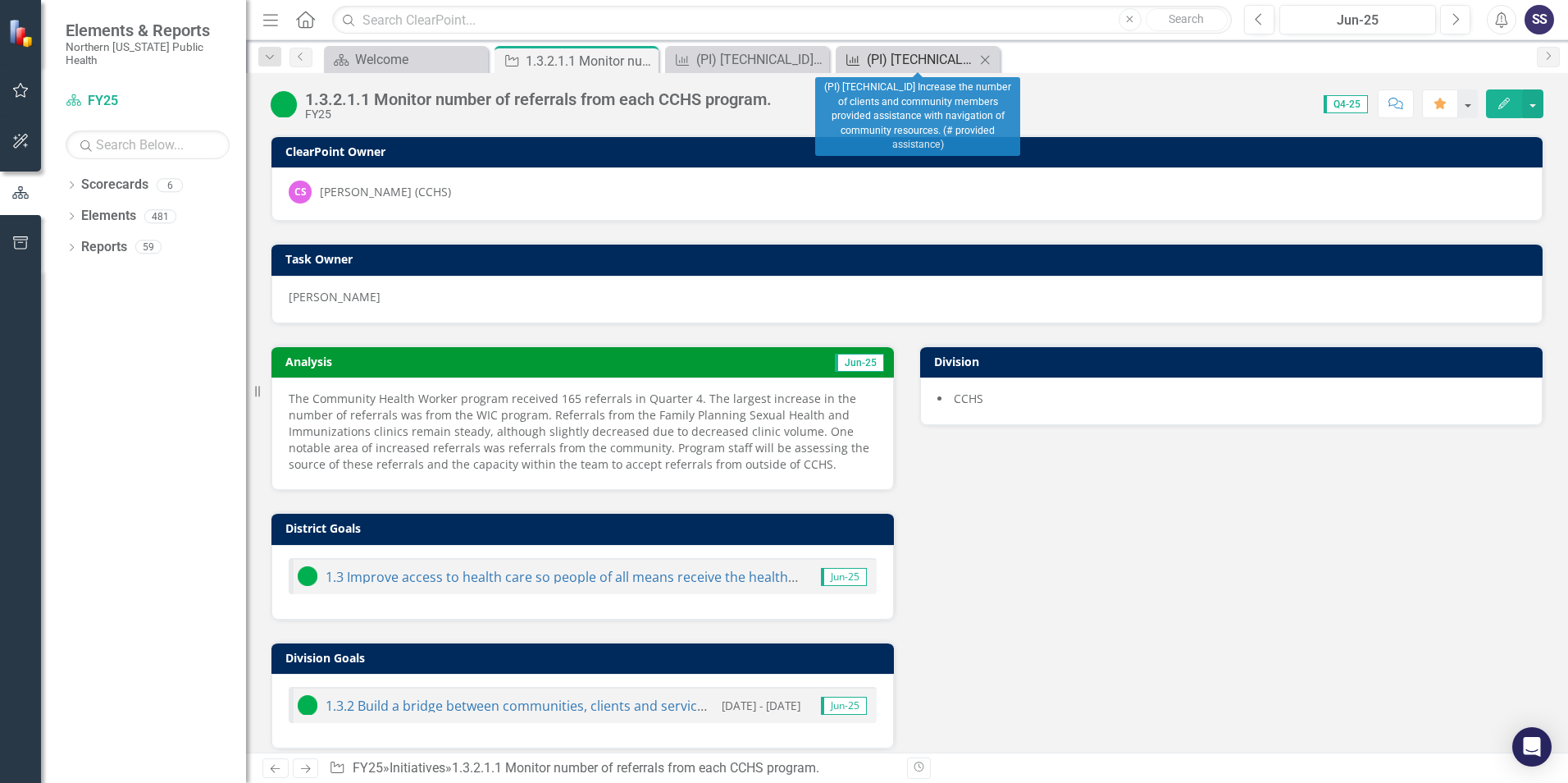
click at [909, 57] on div "(PI) [TECHNICAL_ID] Increase the number of clients and community members provid…" at bounding box center [920, 59] width 108 height 21
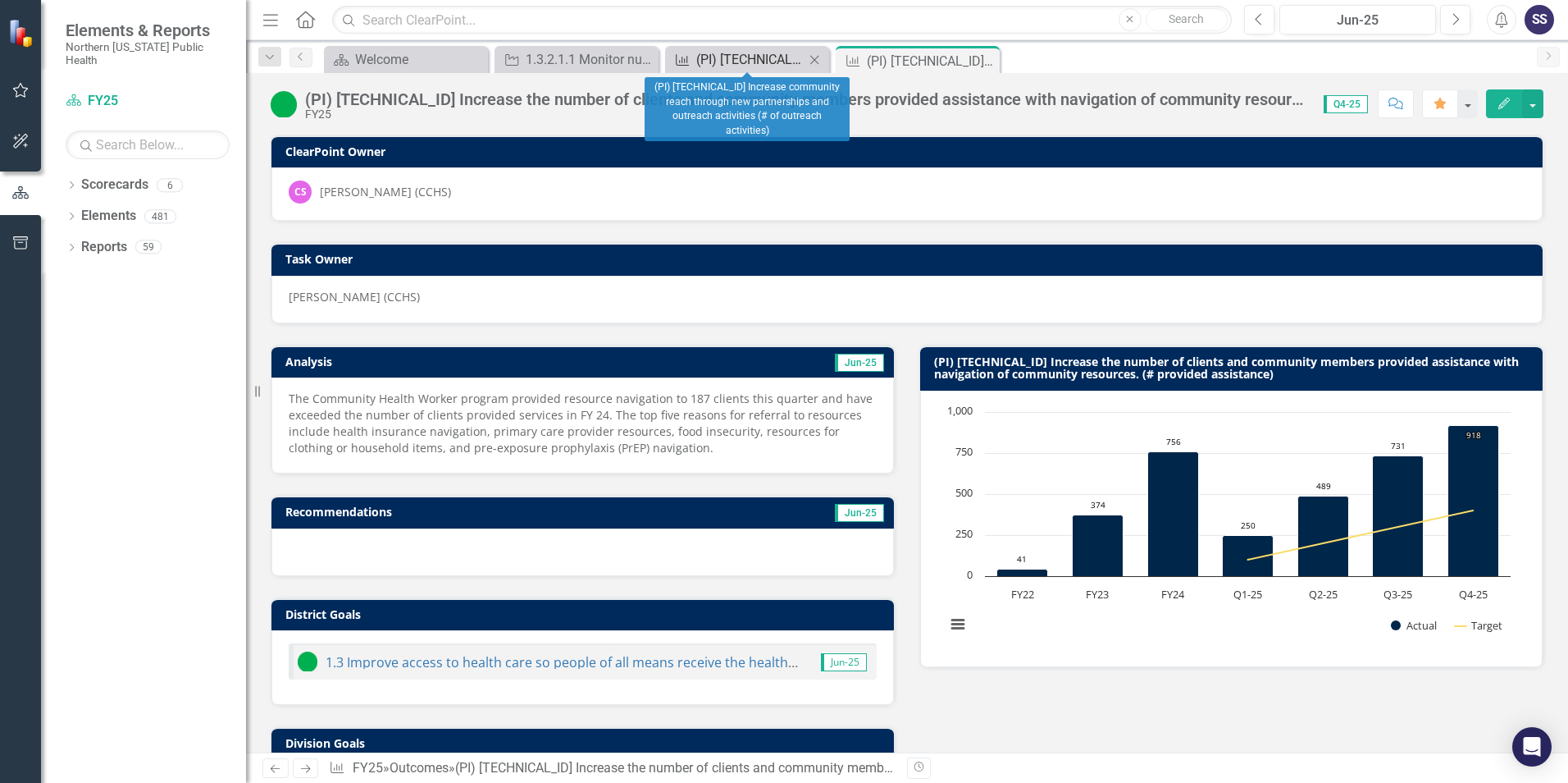
click at [769, 59] on div "(PI) [TECHNICAL_ID] Increase community reach through new partnerships and outre…" at bounding box center [750, 59] width 108 height 21
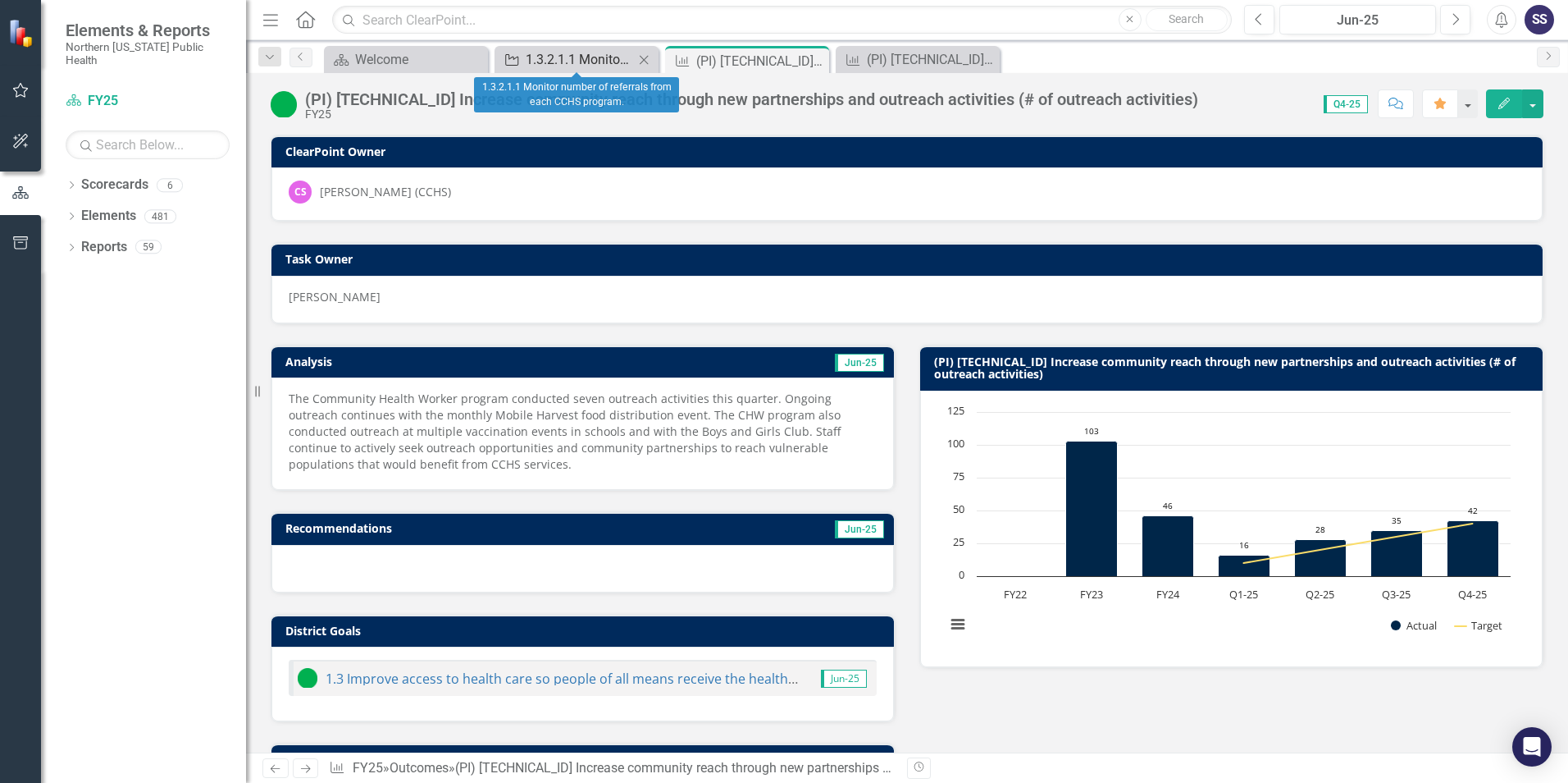
click at [584, 57] on div "1.3.2.1.1 Monitor number of referrals from each CCHS program." at bounding box center [580, 59] width 108 height 21
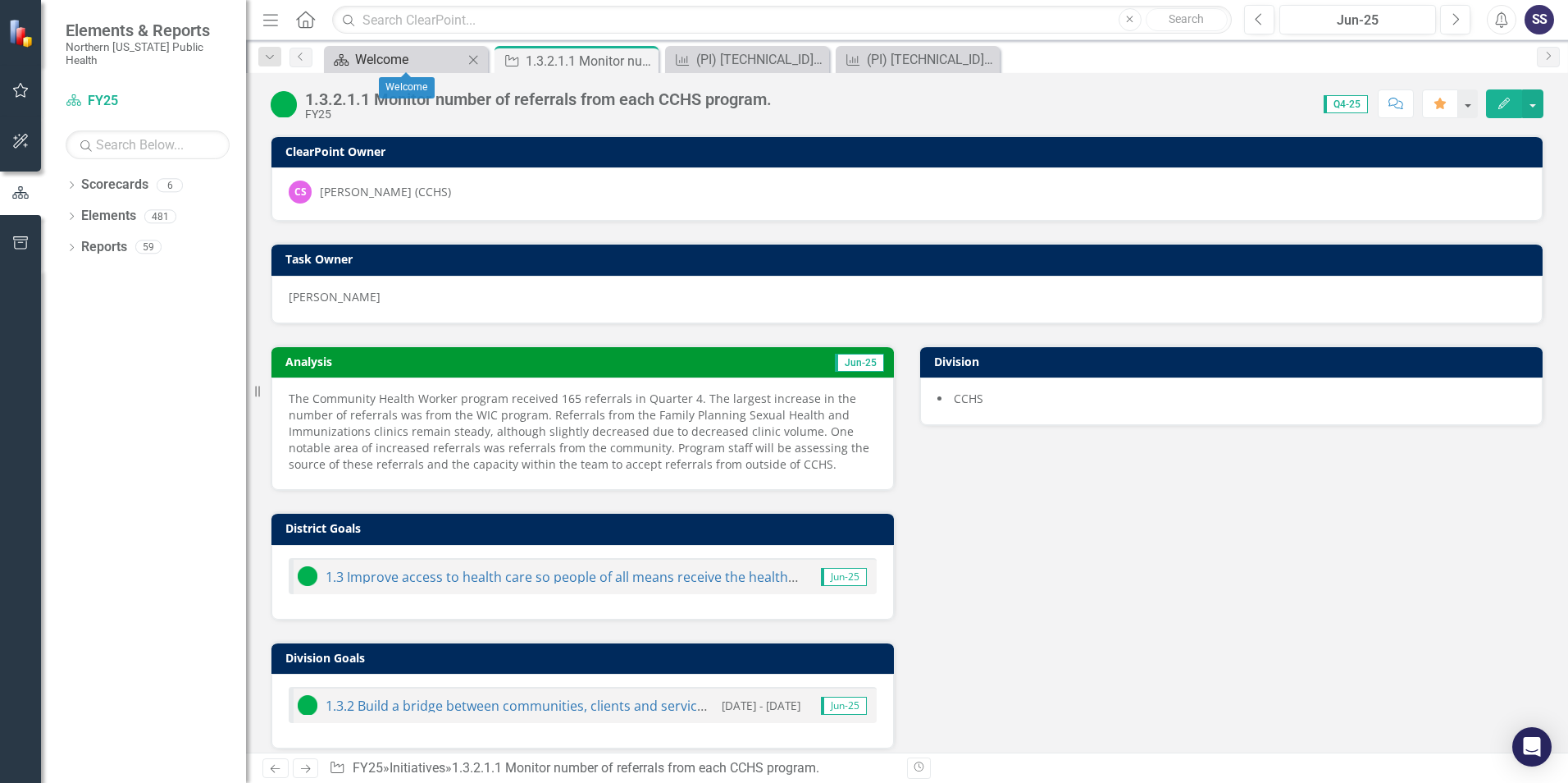
click at [398, 59] on div "Welcome" at bounding box center [409, 59] width 108 height 21
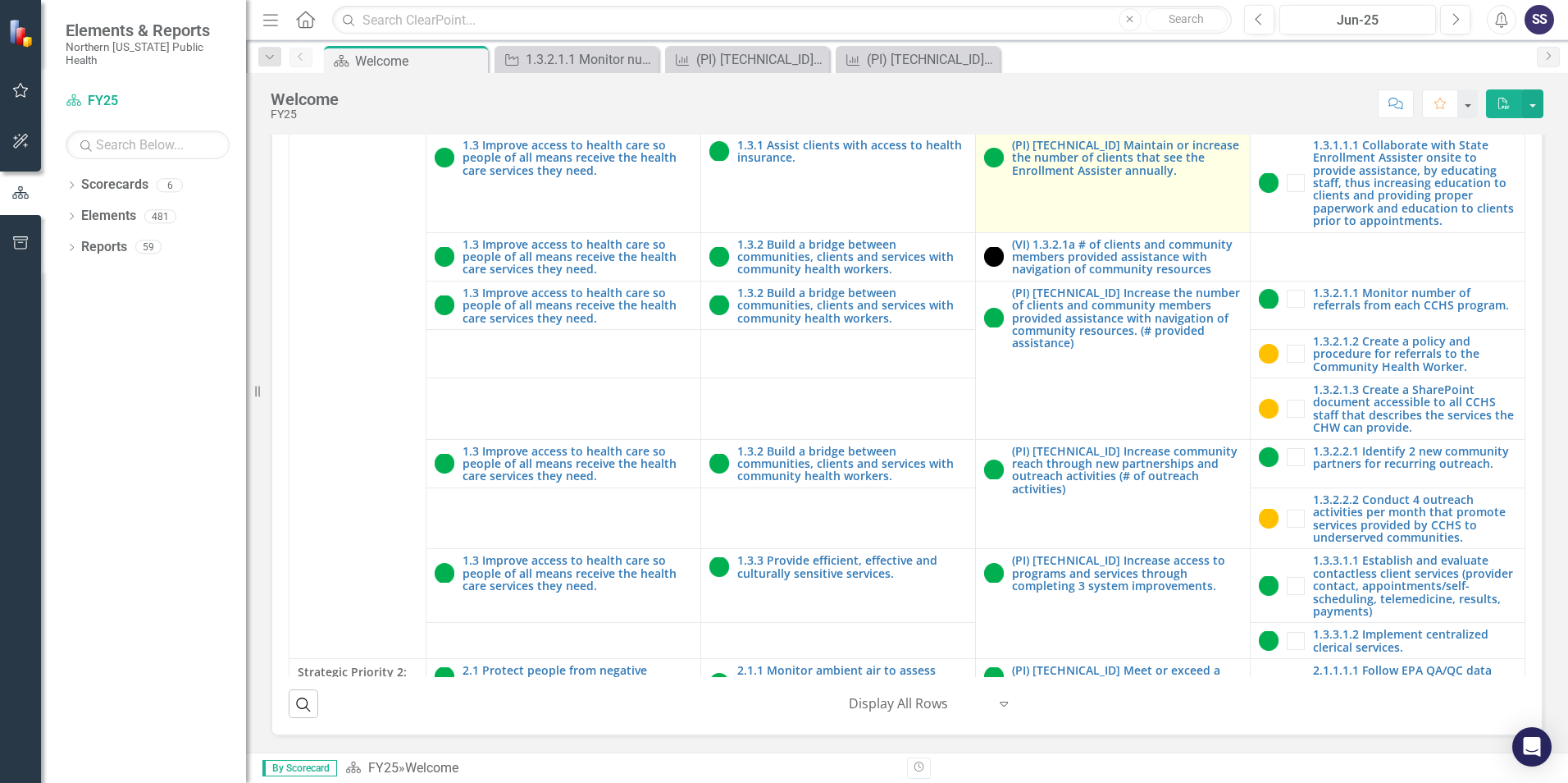
scroll to position [2543, 0]
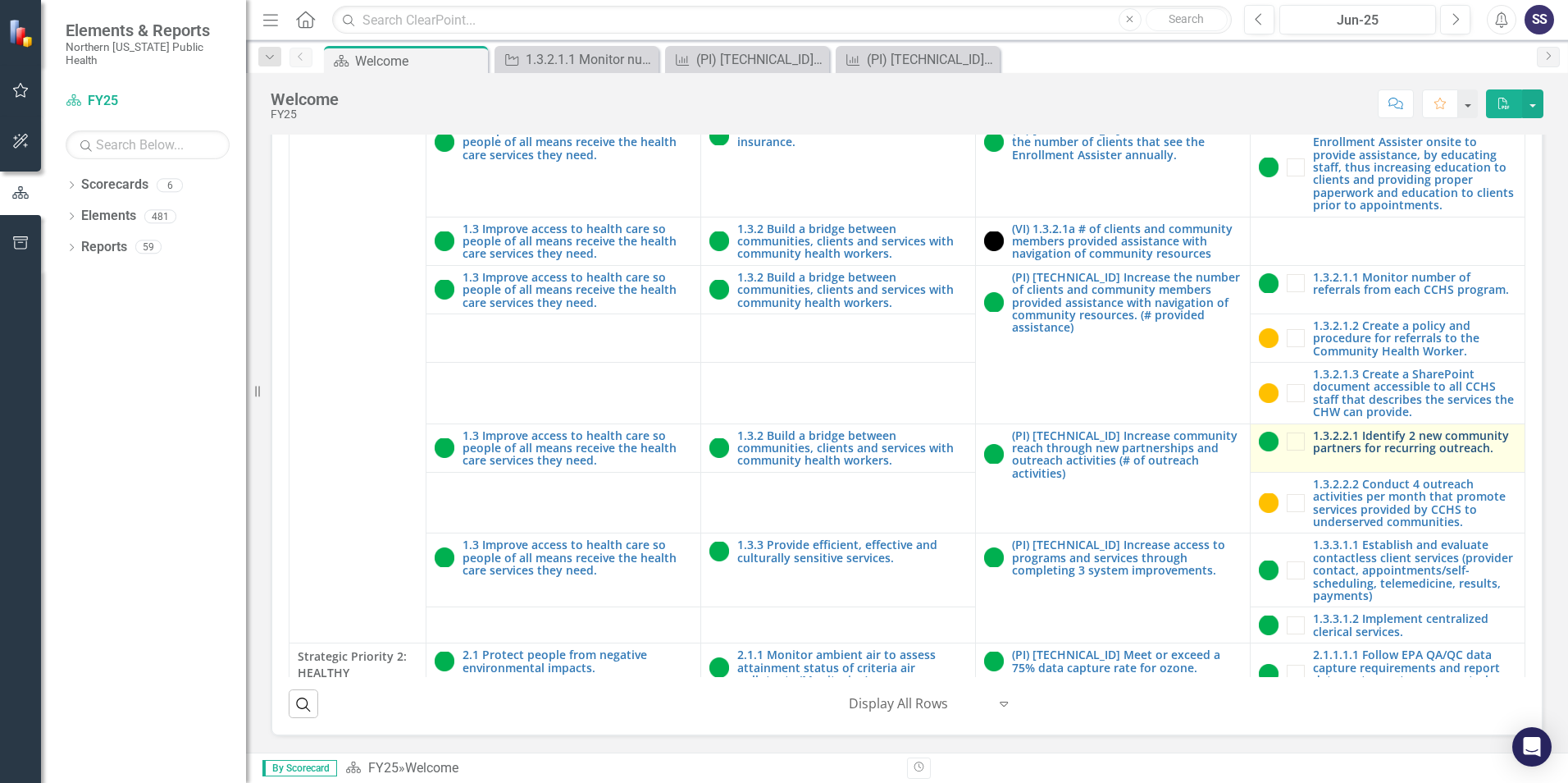
click at [1339, 429] on link "1.3.2.2.1 Identify 2 new community partners for recurring outreach." at bounding box center [1415, 442] width 203 height 26
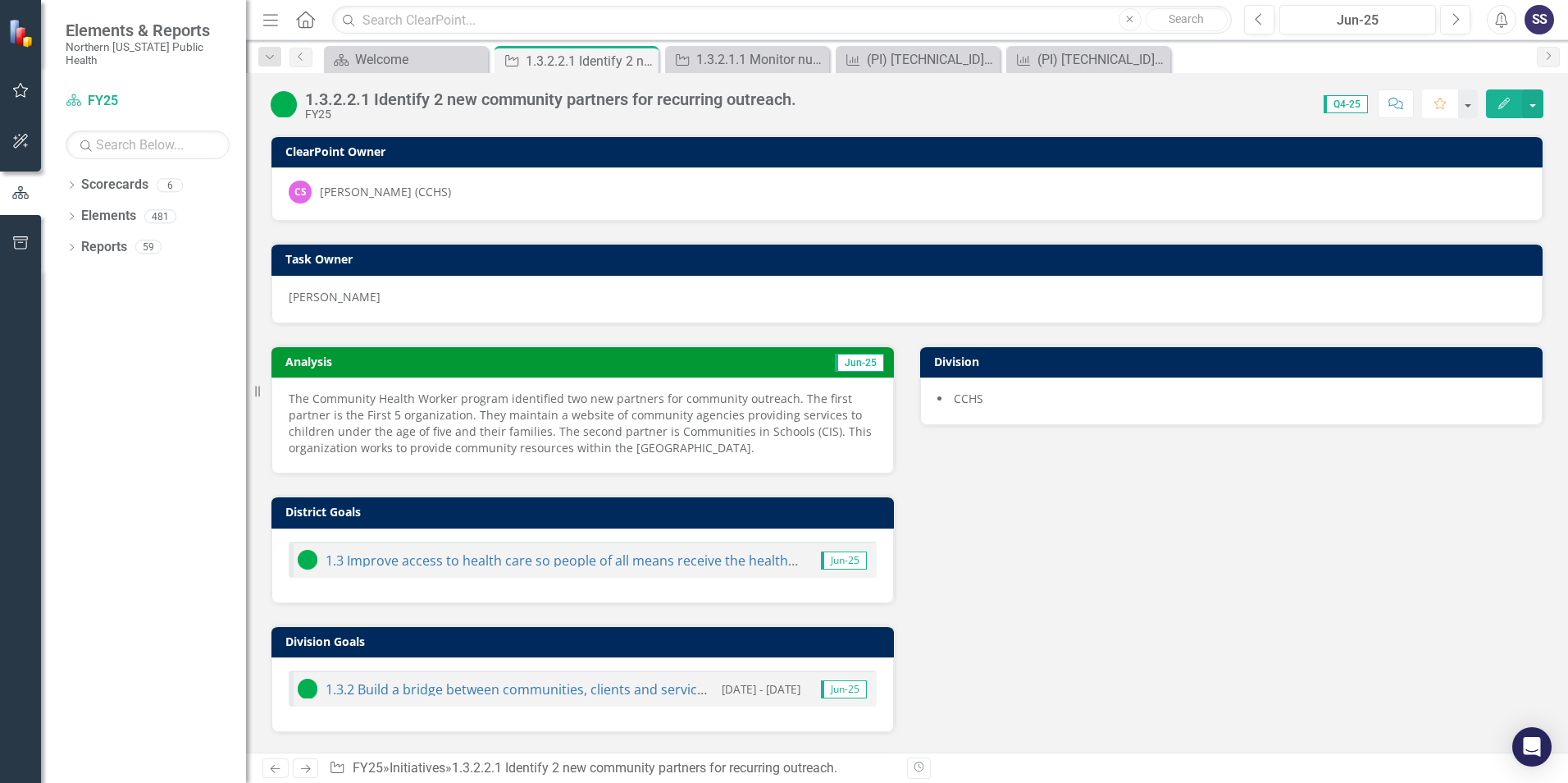
click at [1438, 100] on icon "Favorite" at bounding box center [1440, 103] width 15 height 12
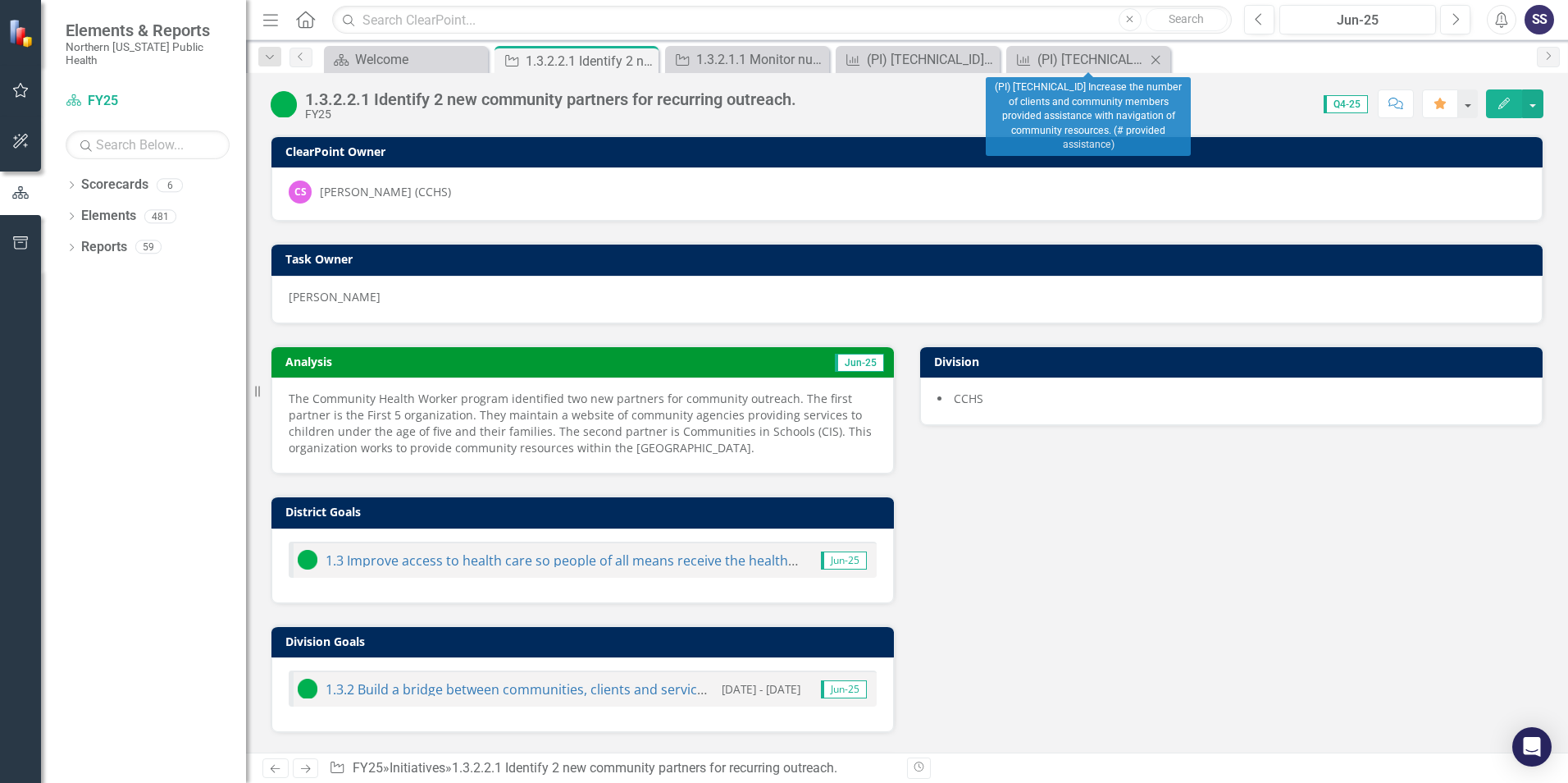
click at [1156, 59] on icon "Close" at bounding box center [1155, 60] width 16 height 13
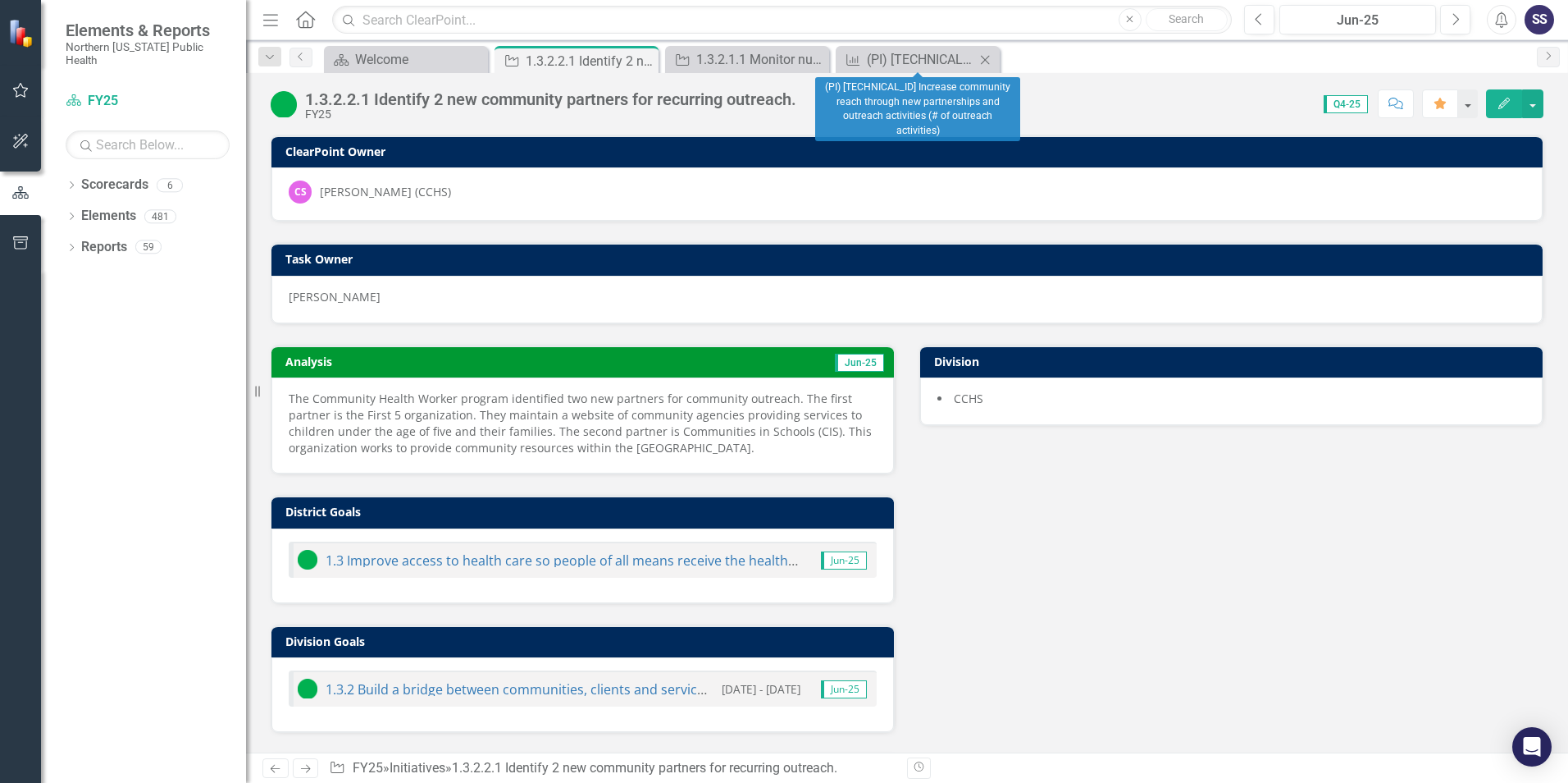
click at [989, 63] on icon "Close" at bounding box center [985, 60] width 16 height 13
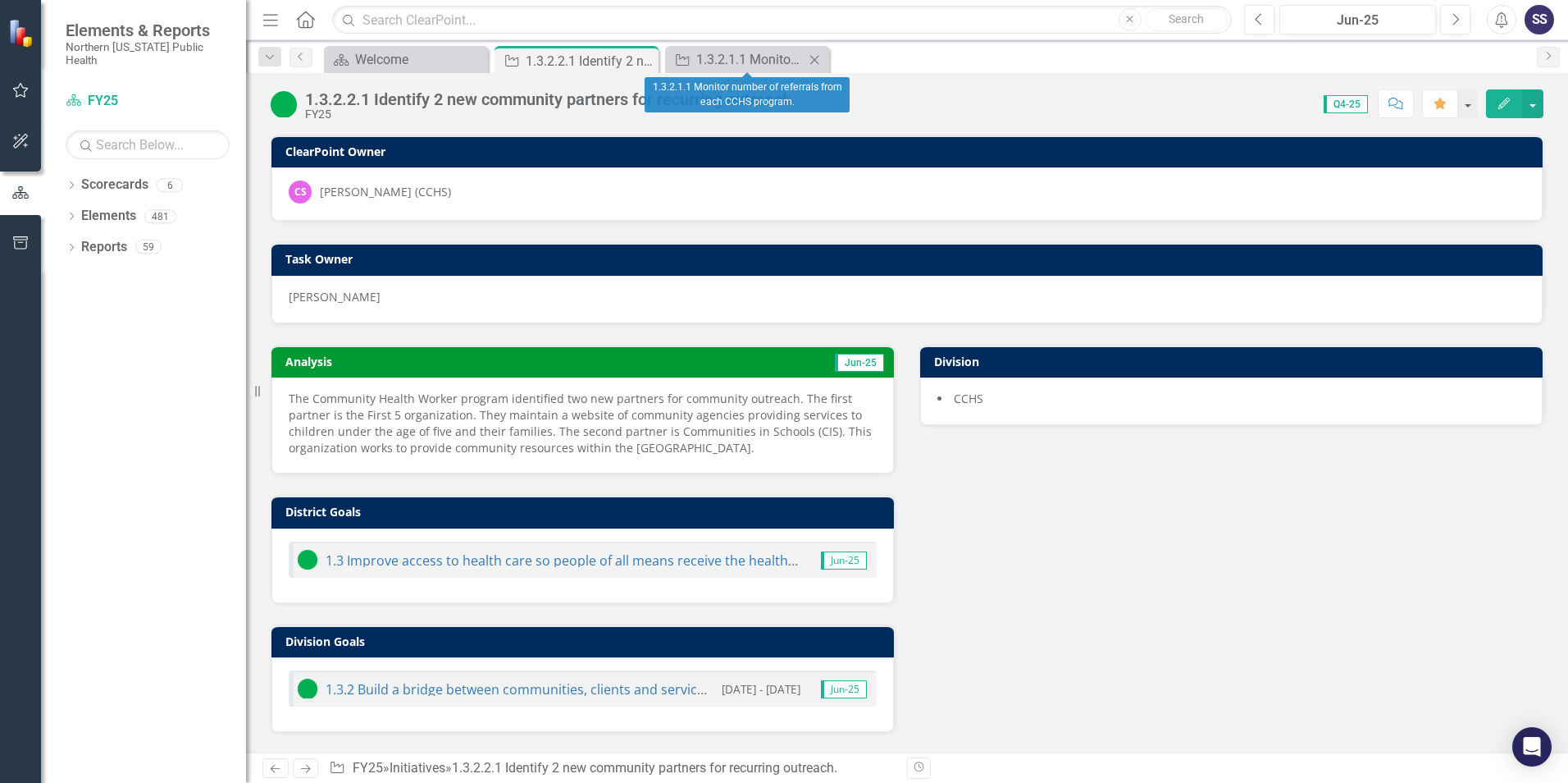
click at [819, 55] on icon "Close" at bounding box center [814, 60] width 16 height 13
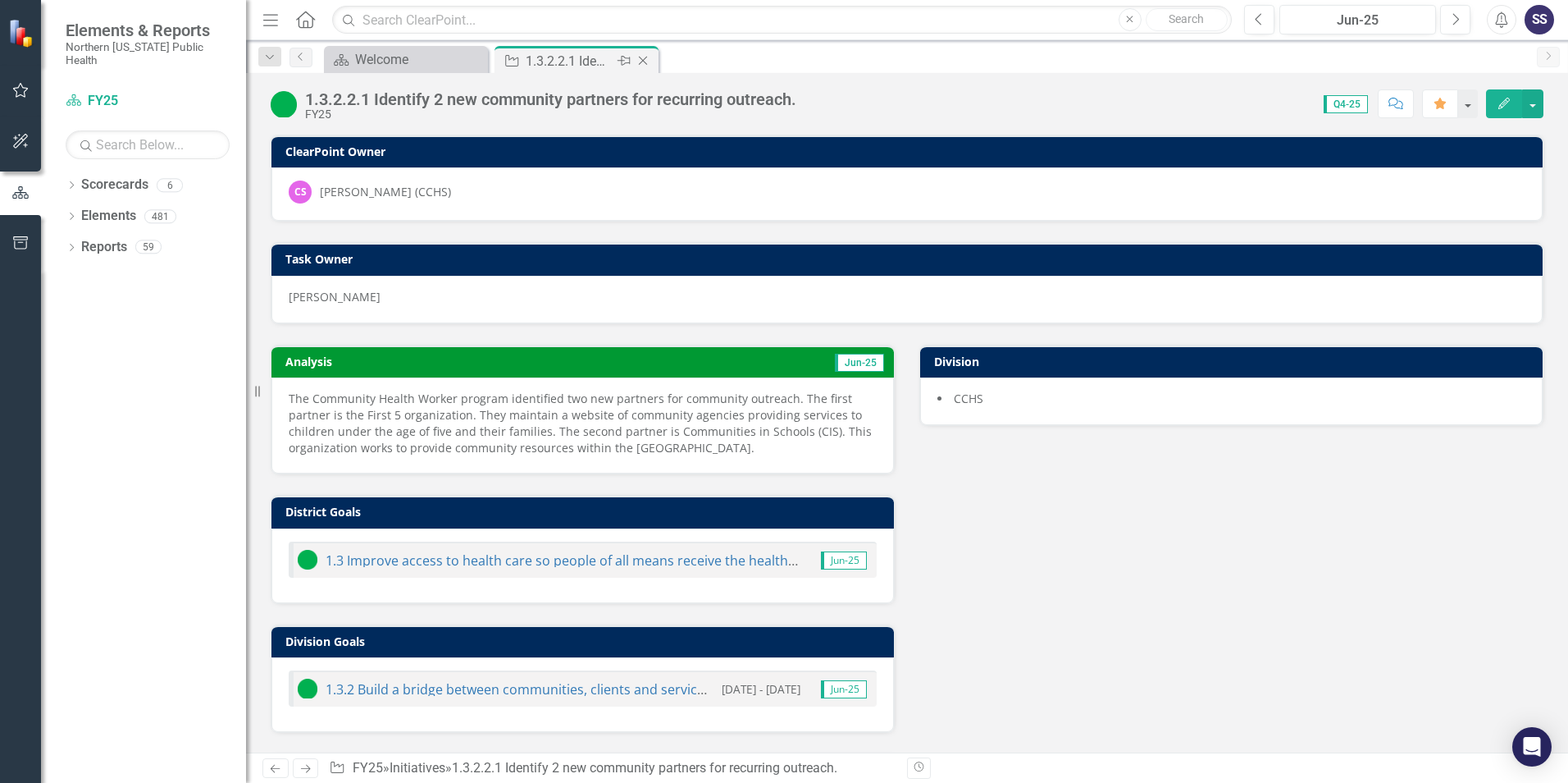
click at [643, 59] on icon "Close" at bounding box center [643, 60] width 16 height 13
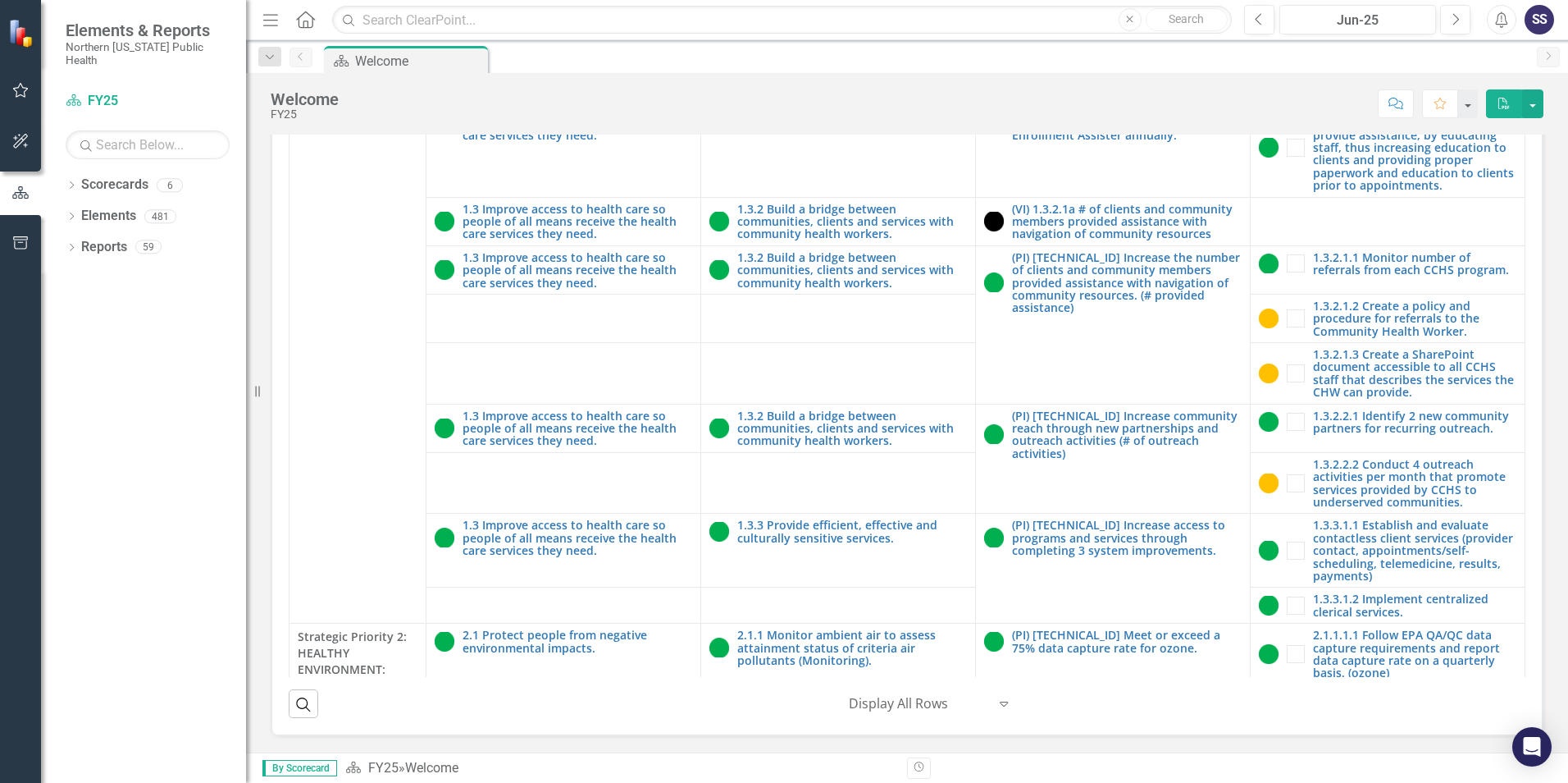
scroll to position [2460, 0]
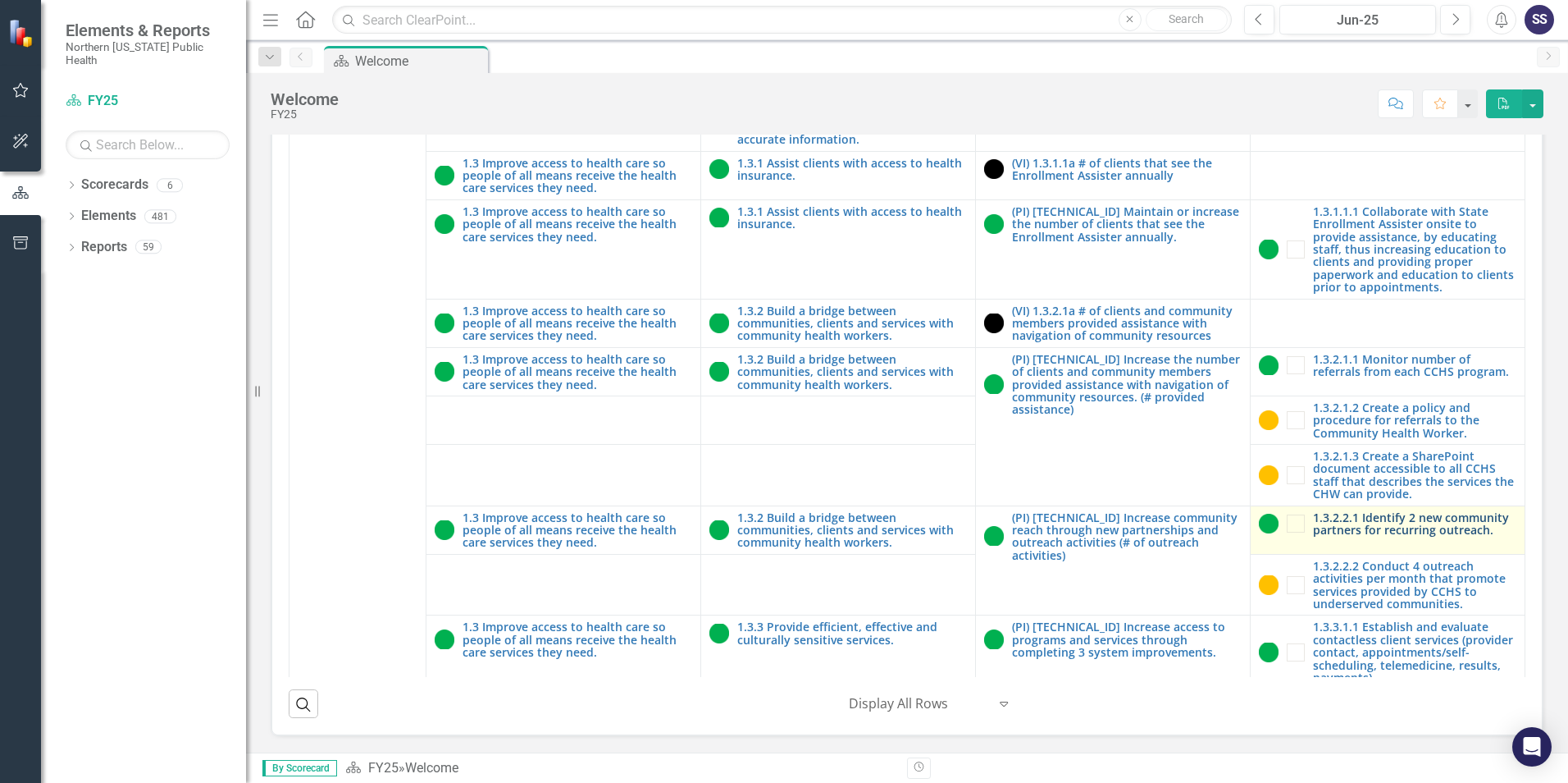
click at [1370, 511] on link "1.3.2.2.1 Identify 2 new community partners for recurring outreach." at bounding box center [1415, 524] width 203 height 26
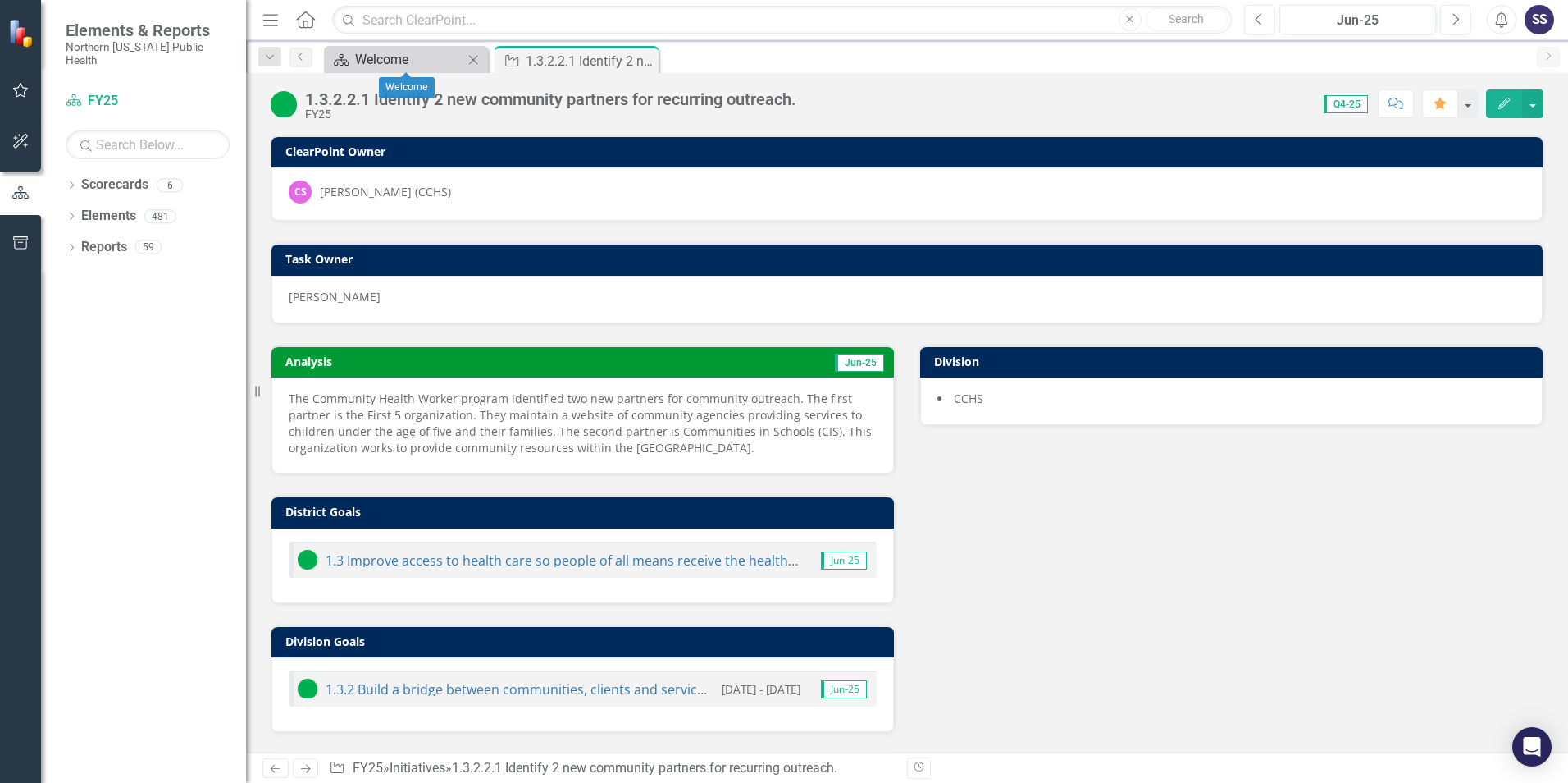
click at [398, 60] on div "Welcome" at bounding box center [409, 59] width 108 height 21
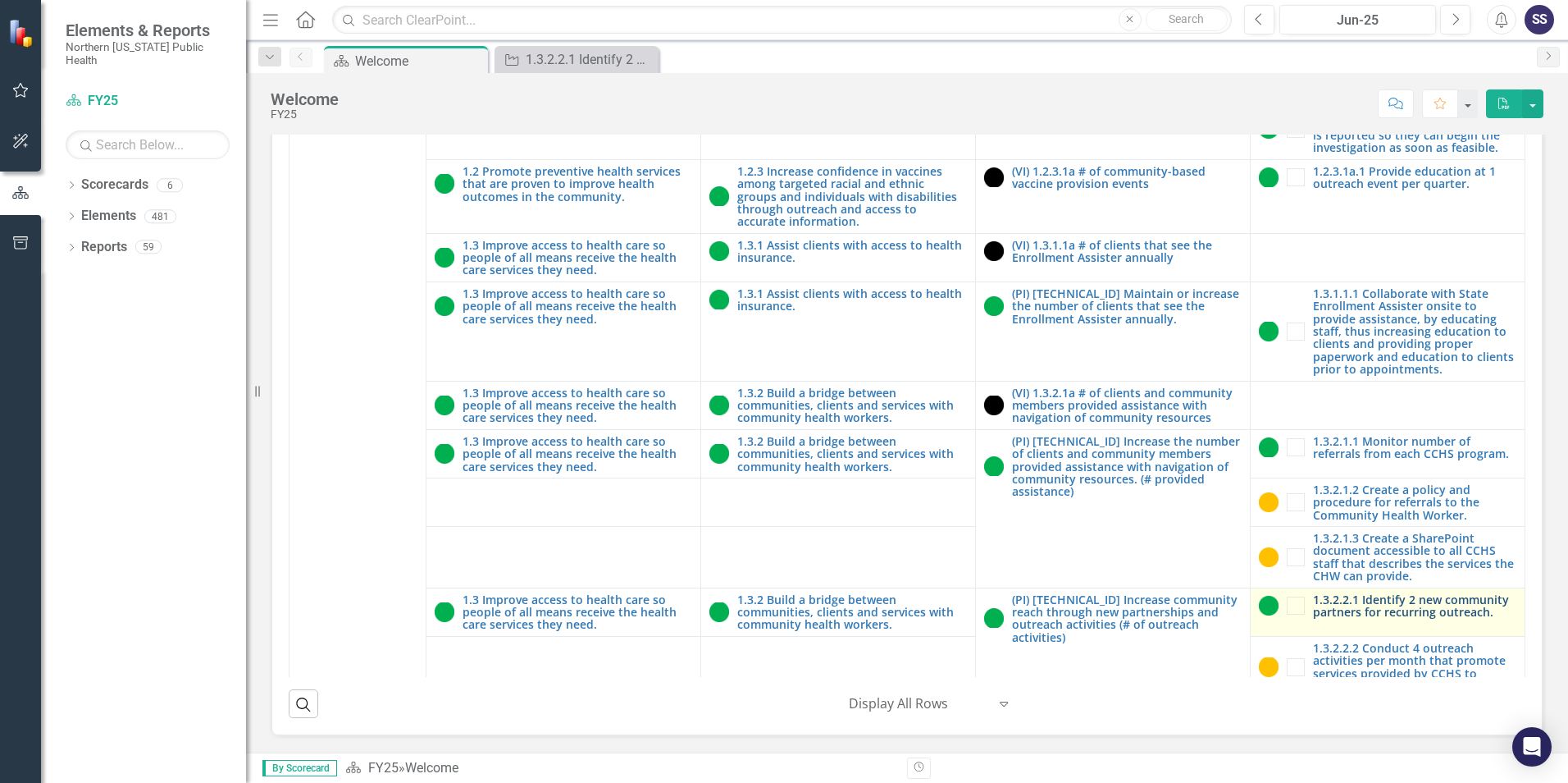
scroll to position [2460, 0]
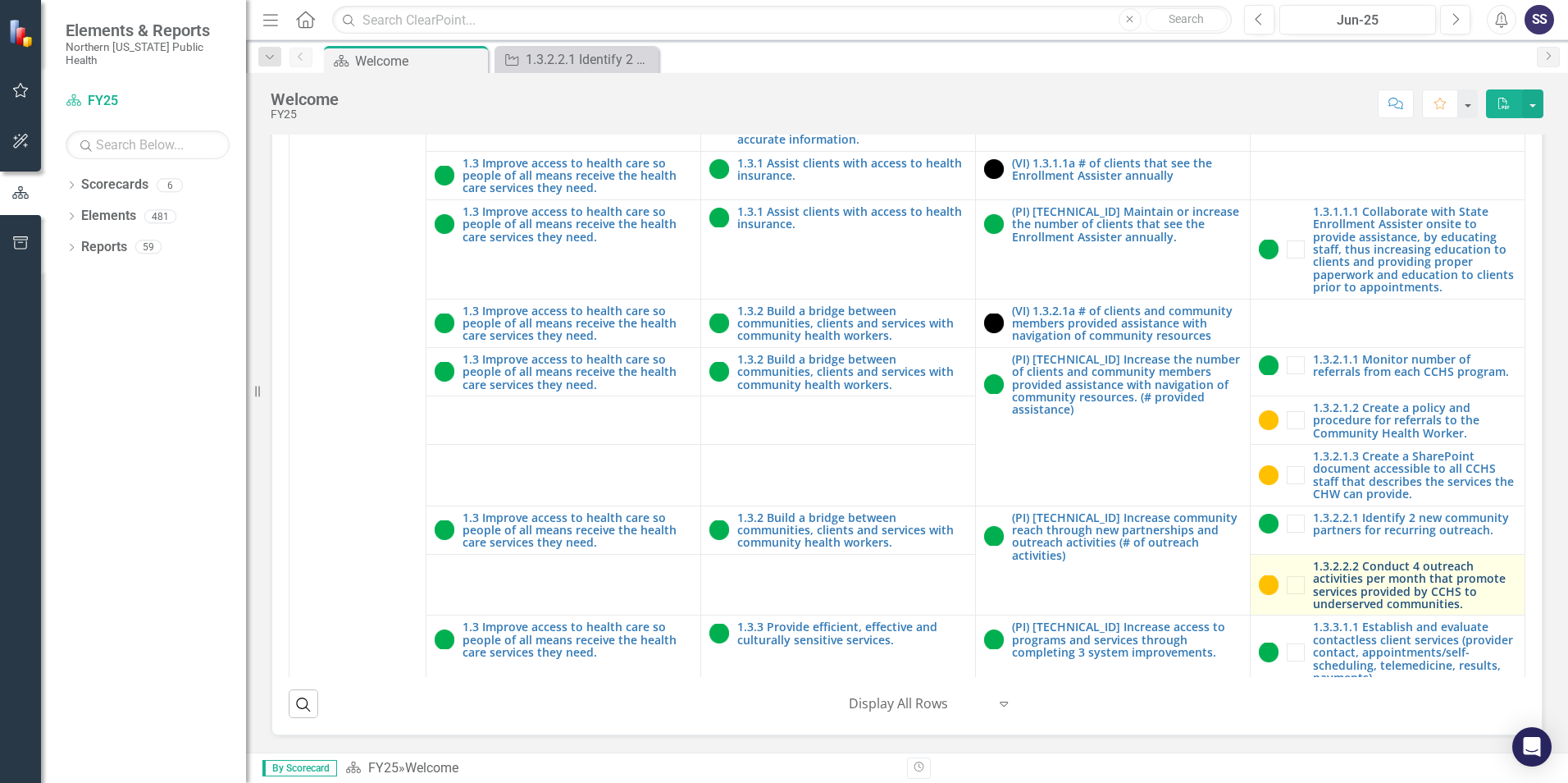
click at [1367, 559] on link "1.3.2.2.2 Conduct 4 outreach activities per month that promote services provide…" at bounding box center [1415, 584] width 203 height 51
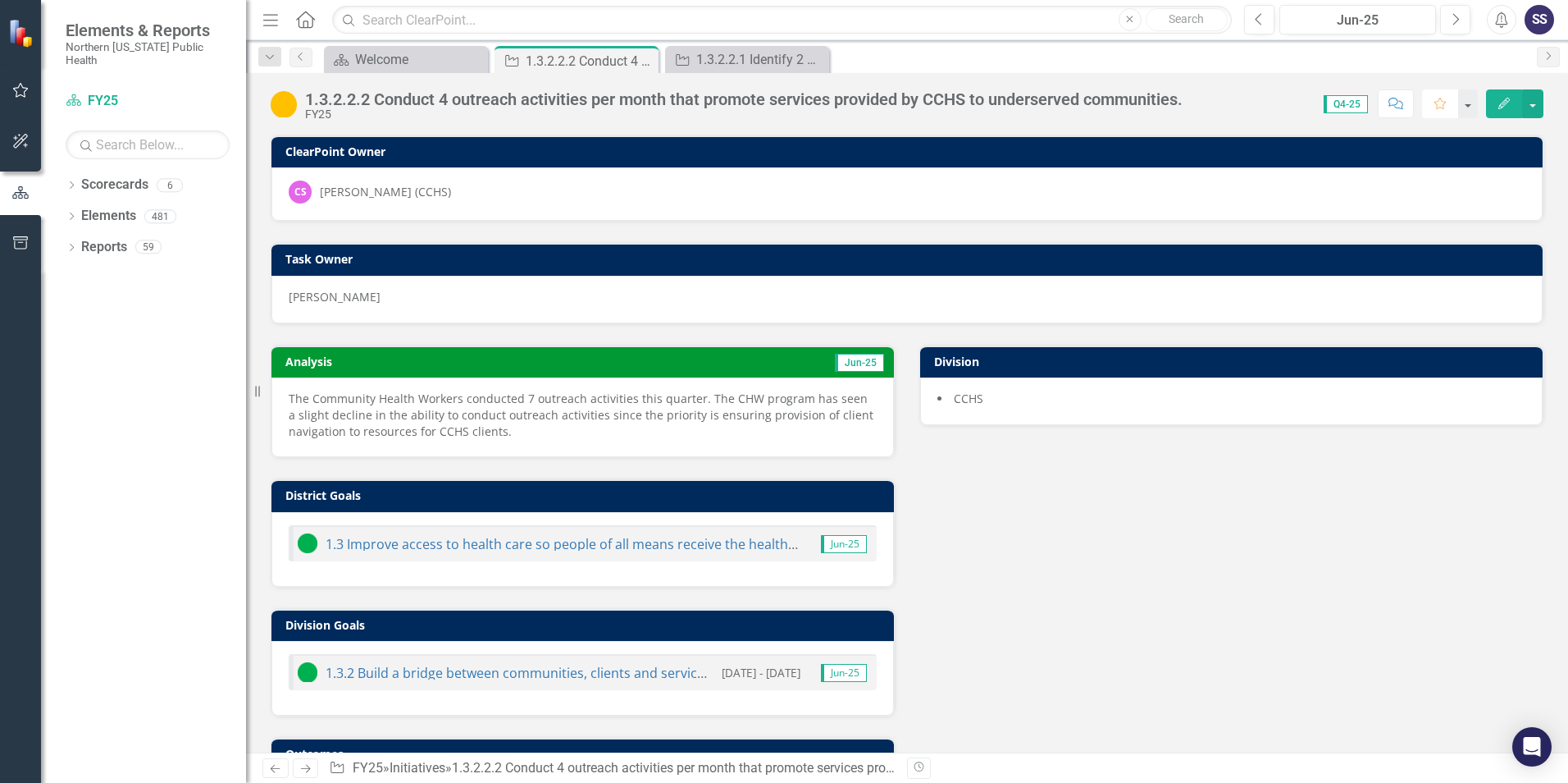
click at [1438, 107] on icon "Favorite" at bounding box center [1440, 103] width 15 height 12
click at [813, 60] on icon "Close" at bounding box center [814, 60] width 16 height 13
click at [645, 59] on icon at bounding box center [643, 61] width 9 height 9
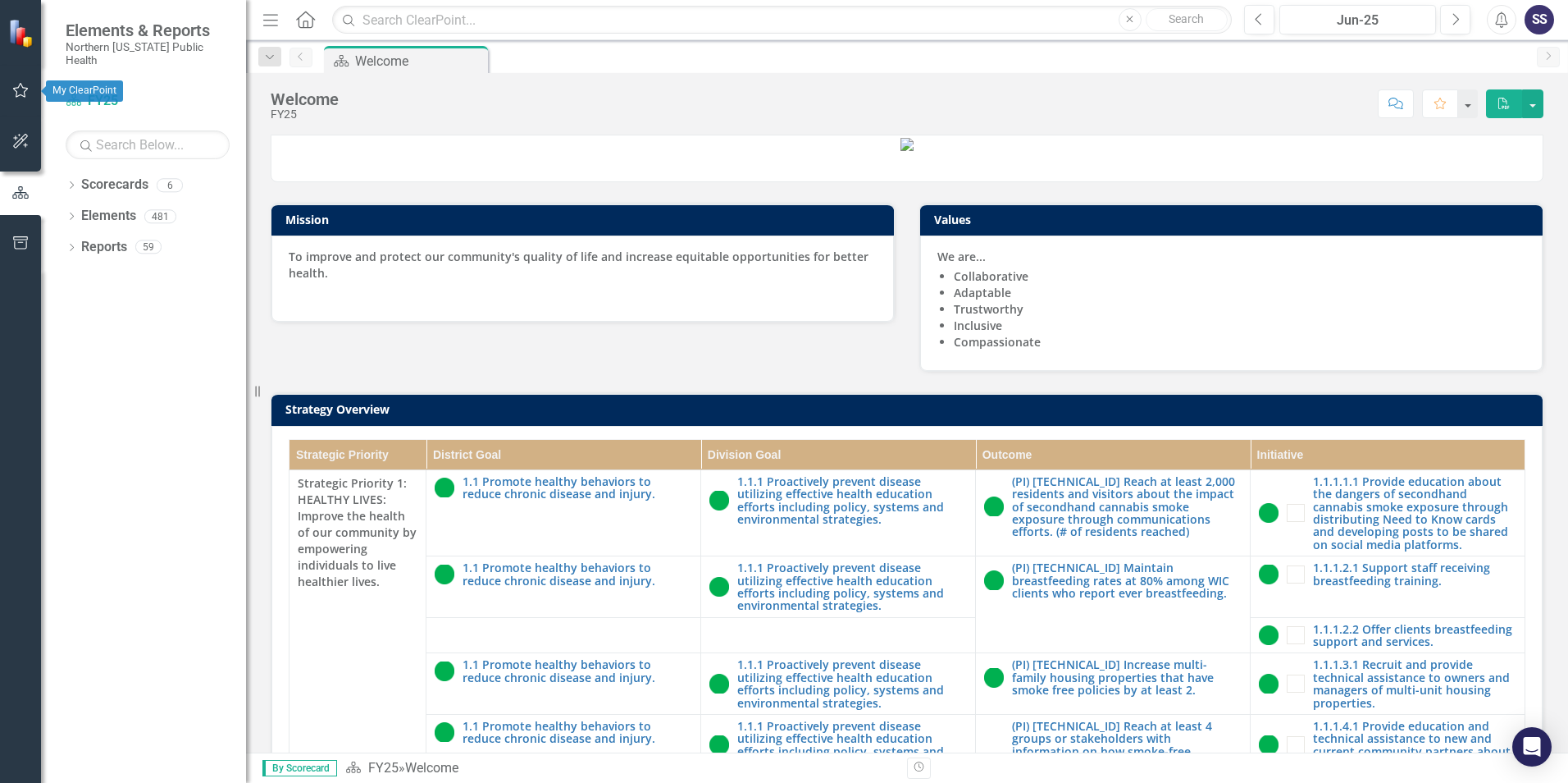
click at [21, 90] on icon "button" at bounding box center [20, 90] width 17 height 13
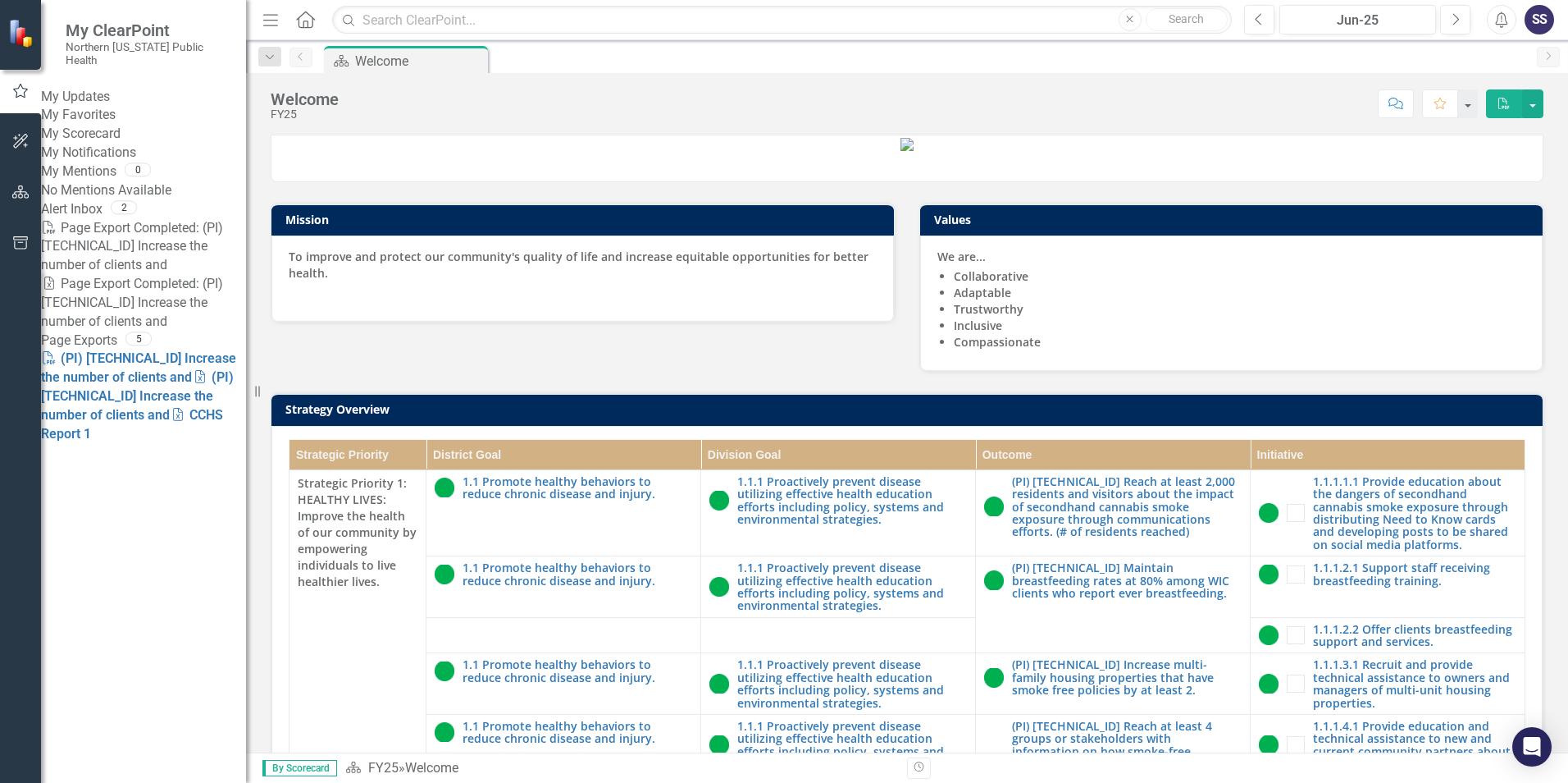
click at [110, 116] on link "My Favorites" at bounding box center [143, 114] width 205 height 19
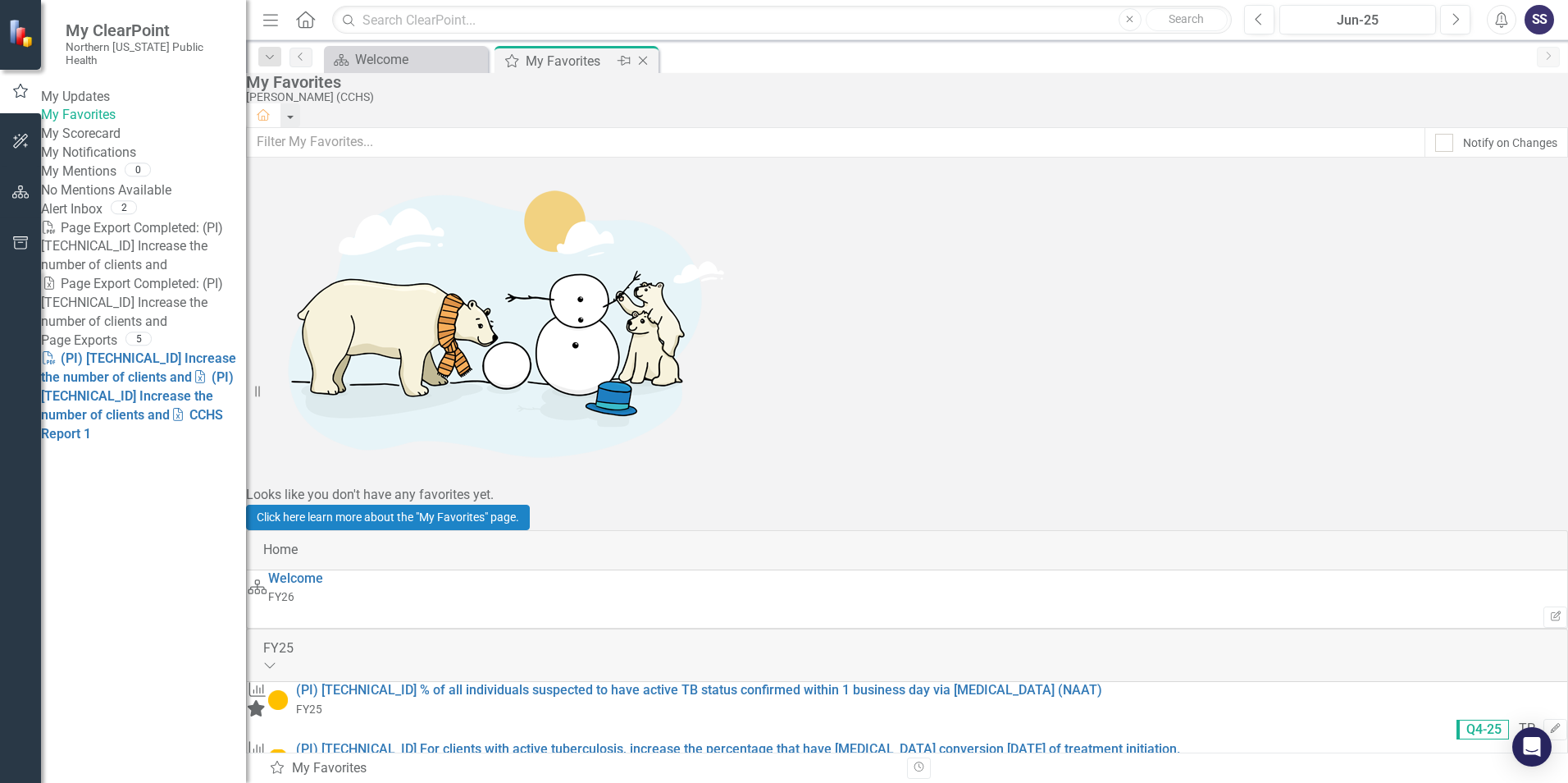
click at [642, 62] on icon "Close" at bounding box center [643, 60] width 16 height 13
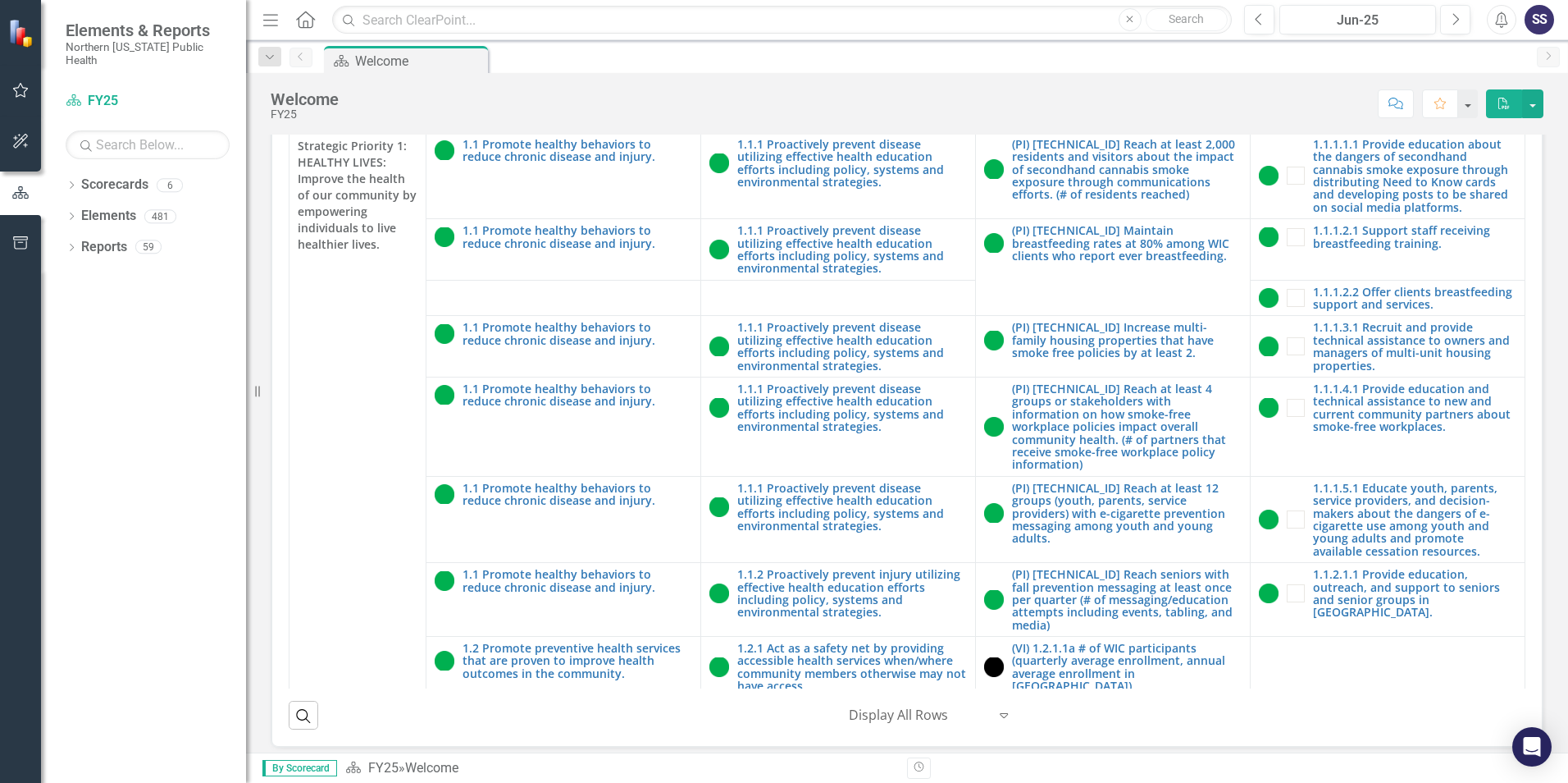
scroll to position [463, 0]
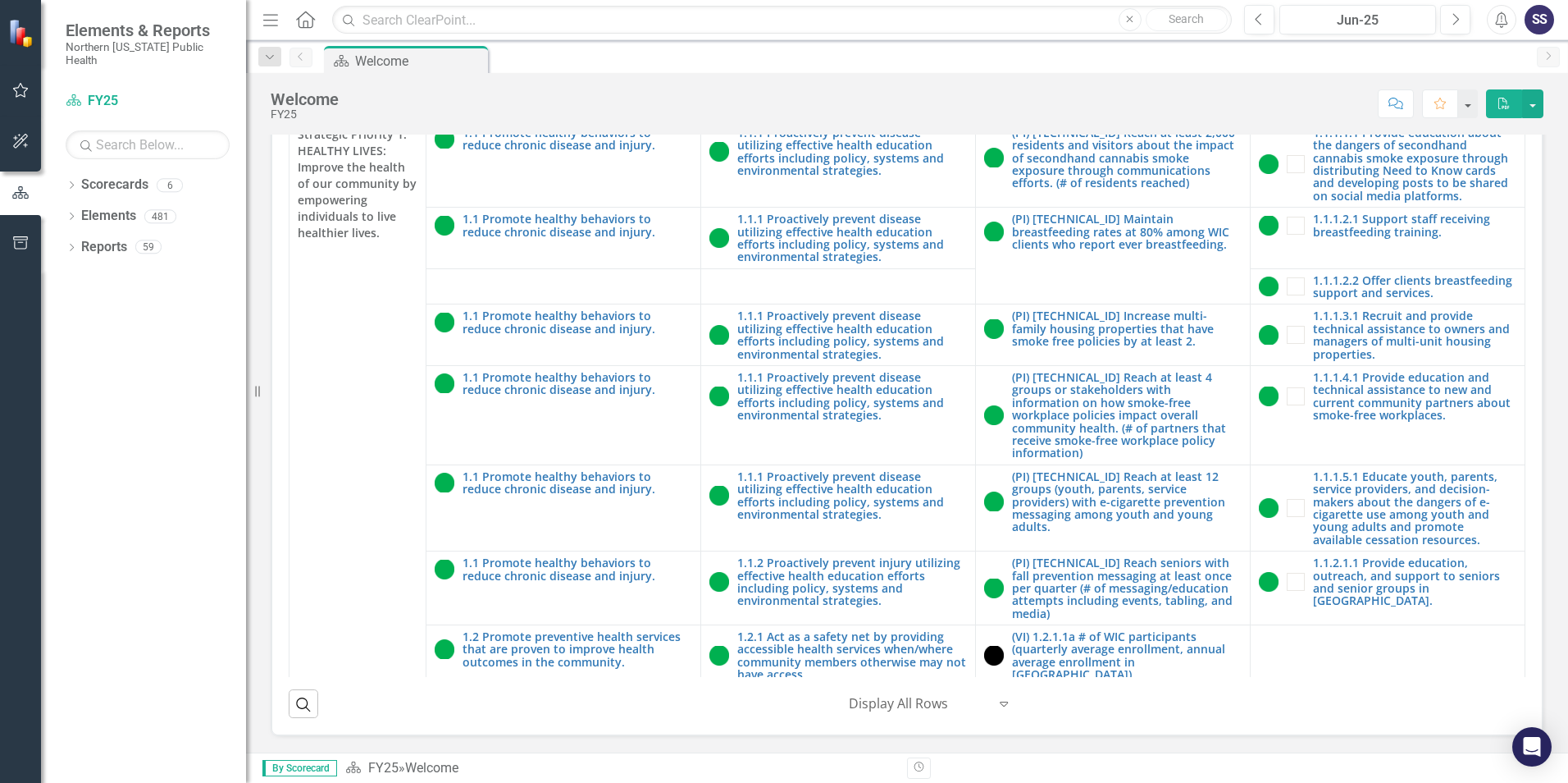
click at [923, 702] on div at bounding box center [918, 703] width 139 height 22
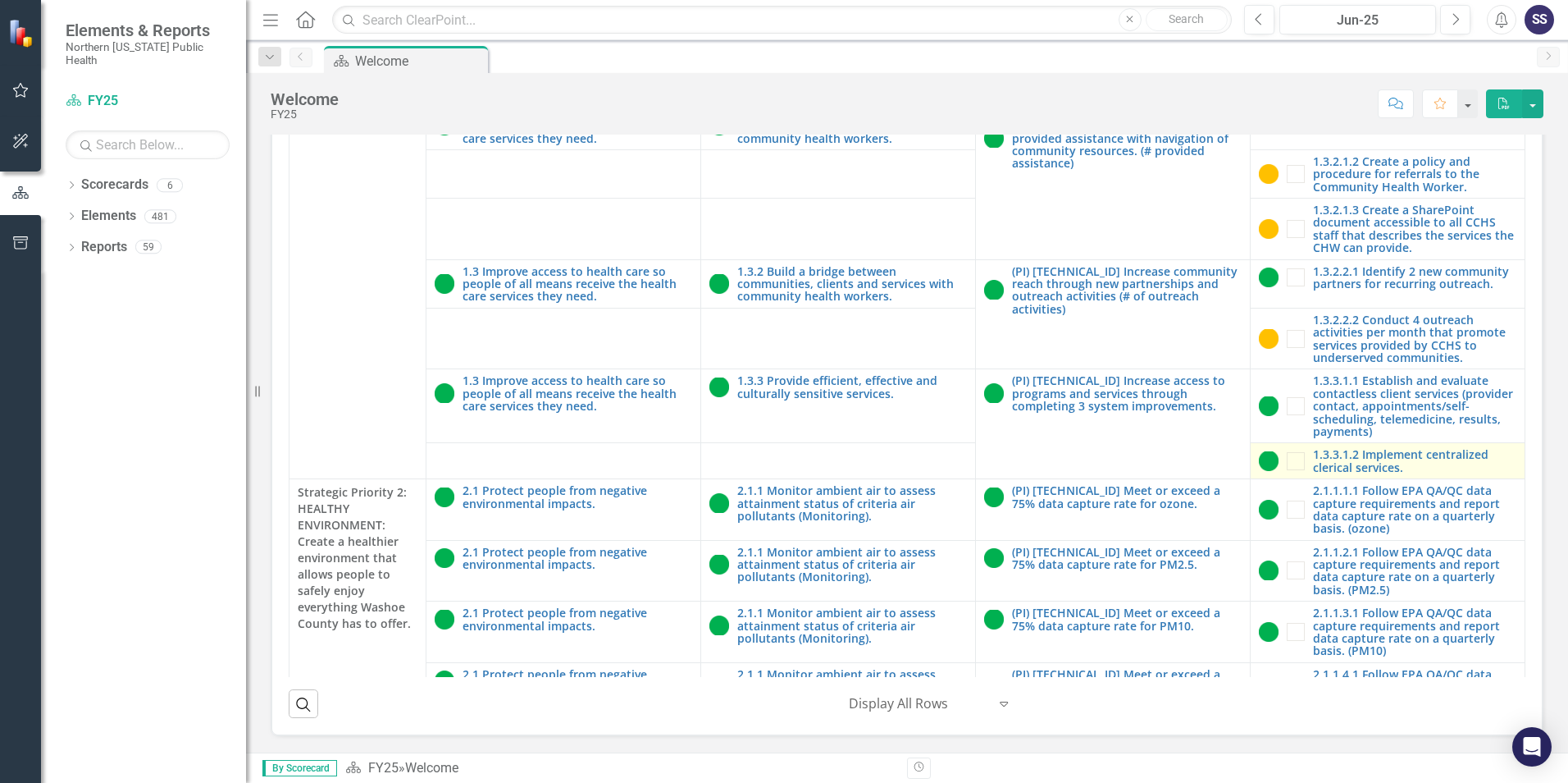
scroll to position [2625, 0]
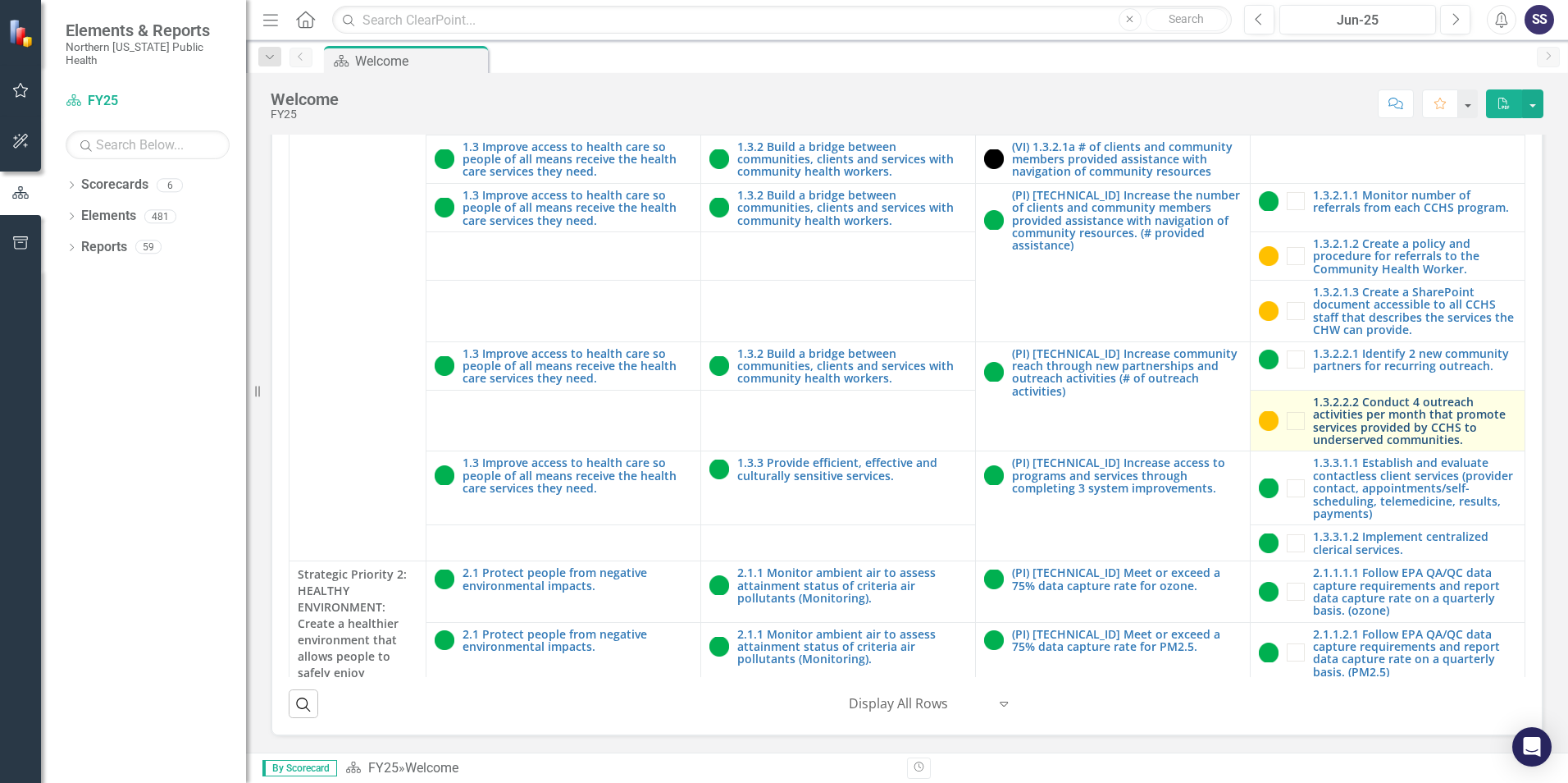
click at [1387, 395] on link "1.3.2.2.2 Conduct 4 outreach activities per month that promote services provide…" at bounding box center [1415, 420] width 203 height 51
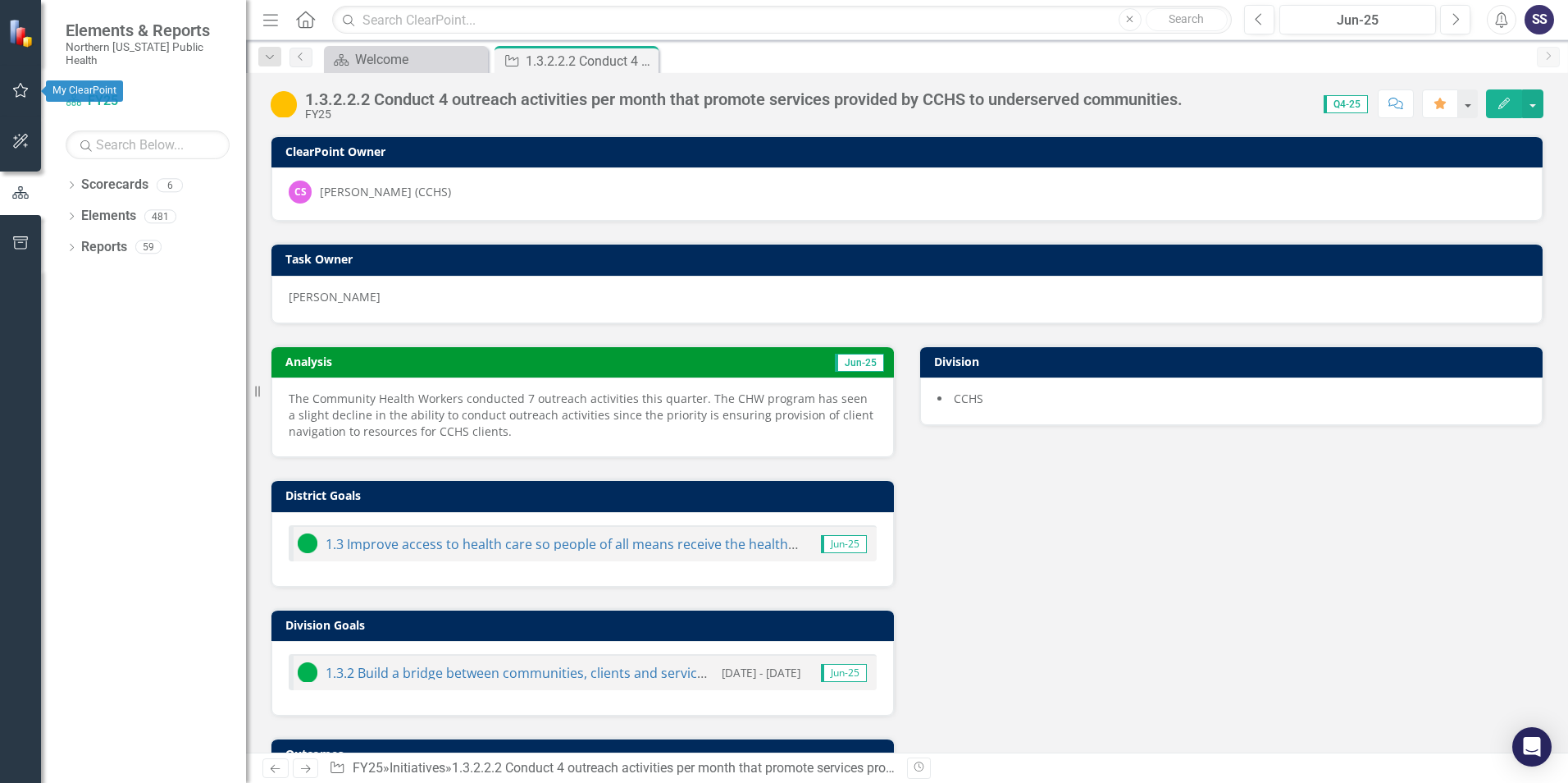
click at [21, 90] on icon "button" at bounding box center [20, 90] width 17 height 13
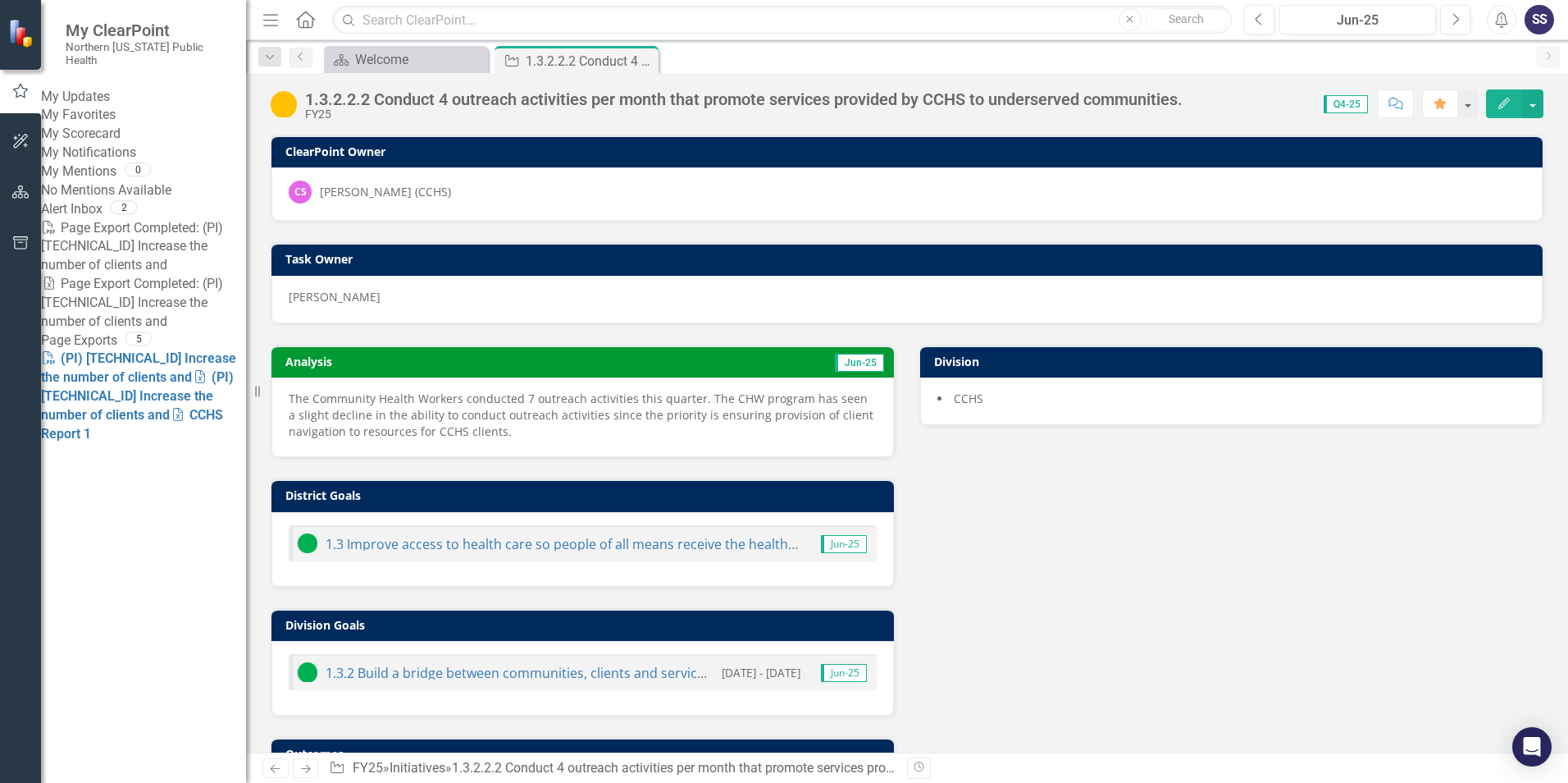
click at [95, 116] on link "My Favorites" at bounding box center [143, 114] width 205 height 19
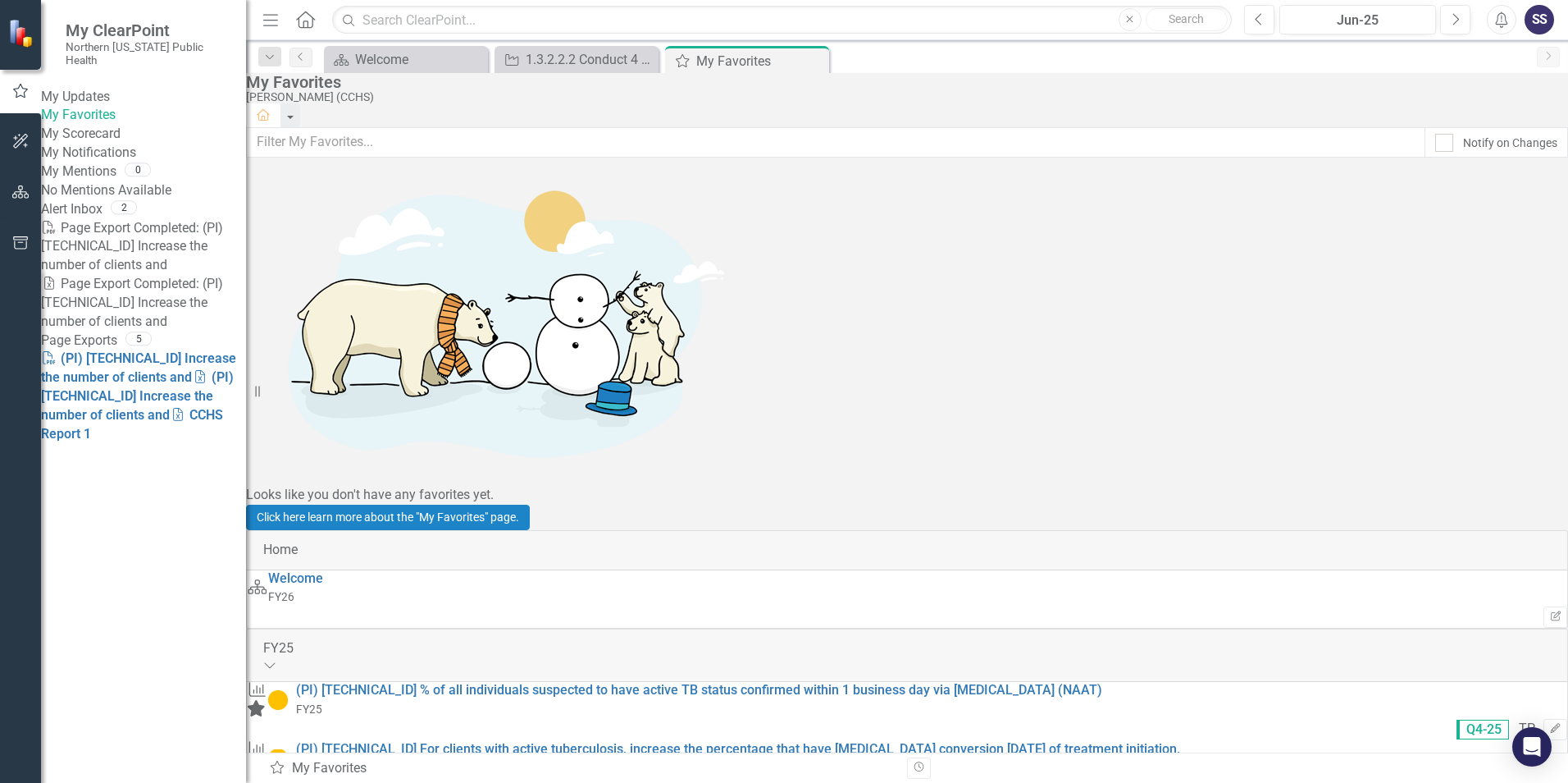
click at [277, 658] on icon "Expanded" at bounding box center [270, 664] width 13 height 13
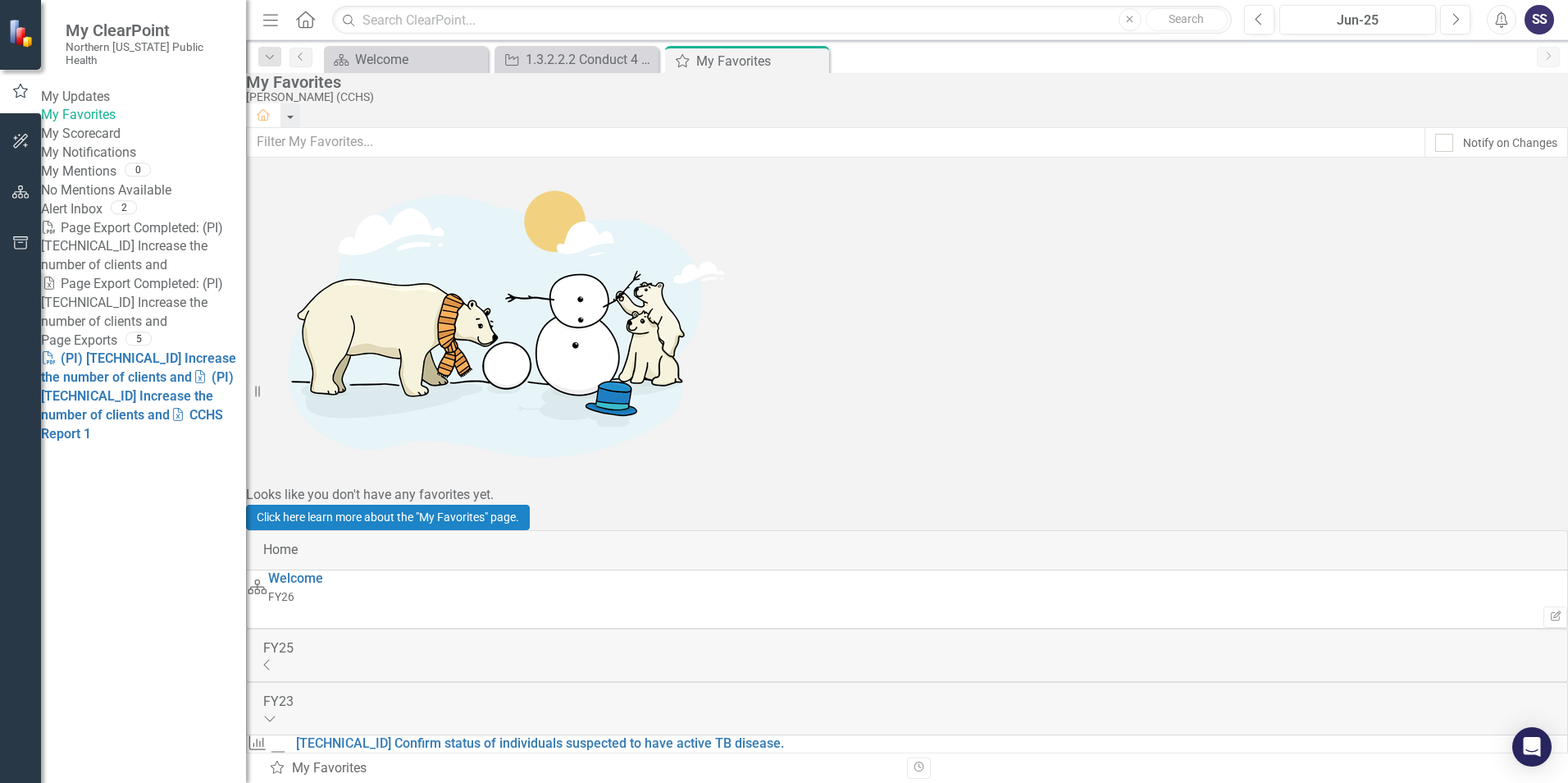
click at [1508, 639] on div "FY25 Collapse" at bounding box center [907, 655] width 1287 height 32
